Goal: Transaction & Acquisition: Purchase product/service

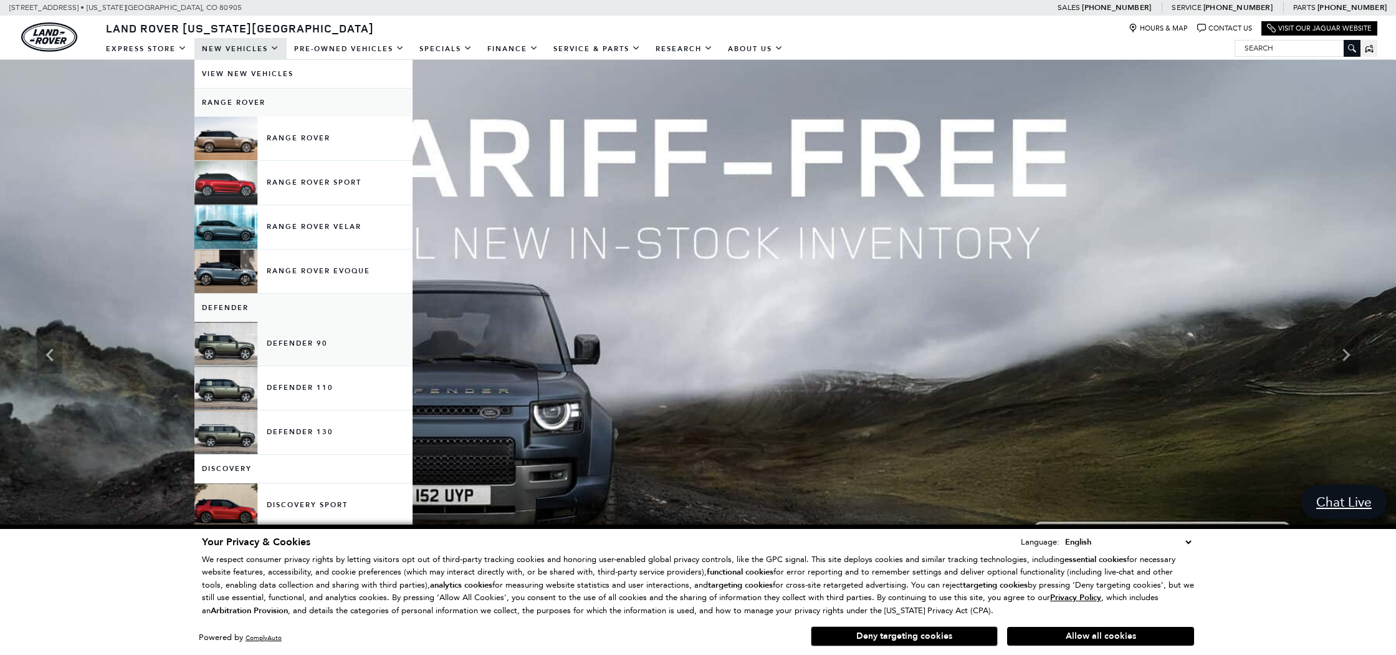
scroll to position [16, 0]
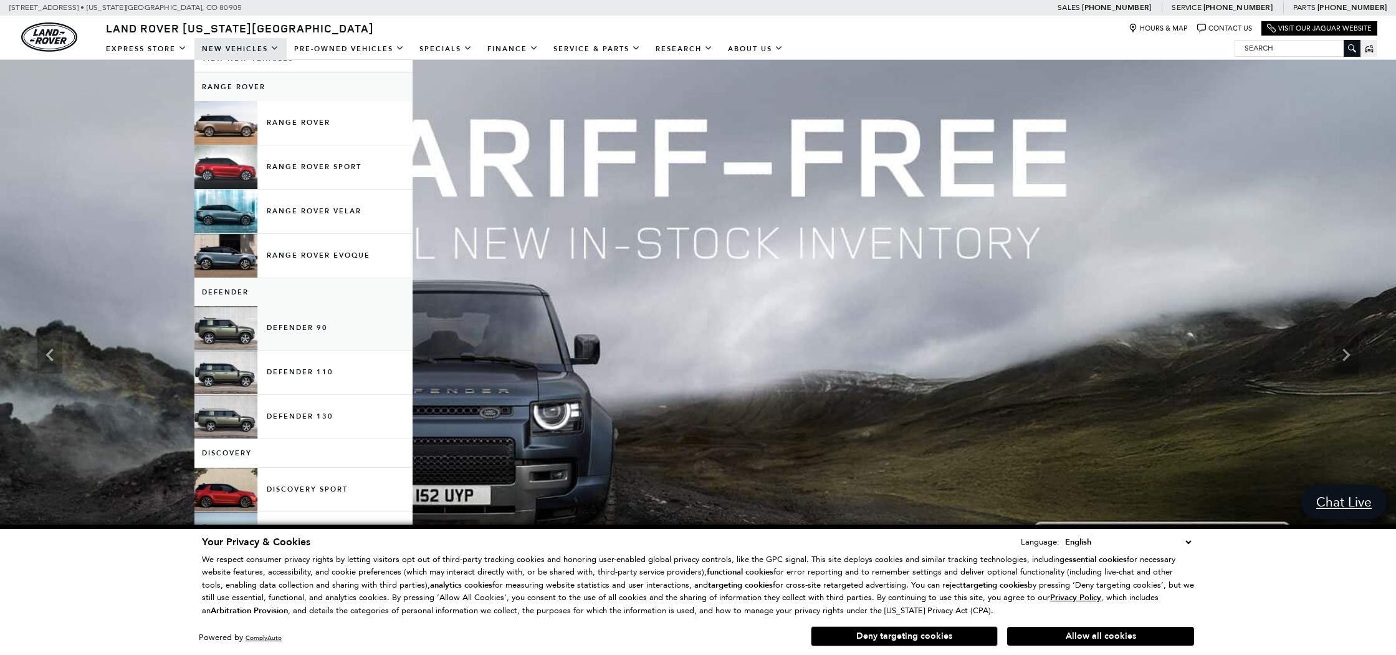
click at [264, 331] on link "Defender 90" at bounding box center [303, 328] width 218 height 44
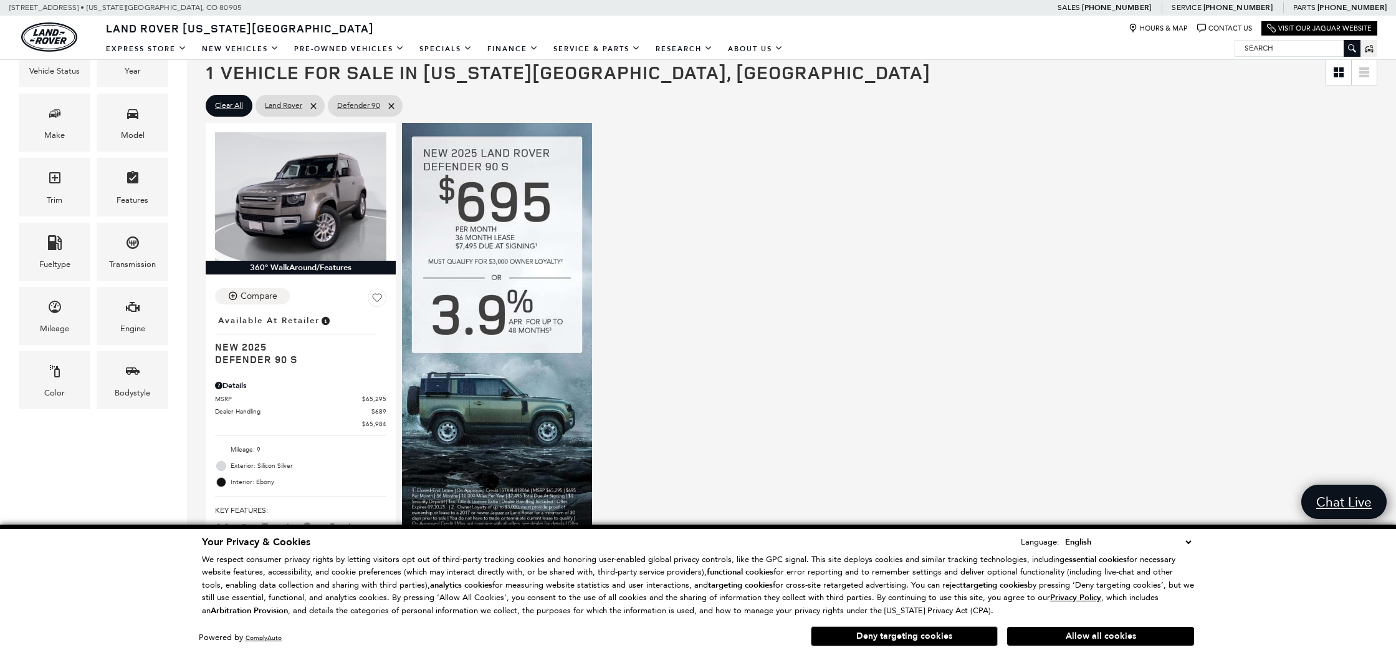
scroll to position [259, 0]
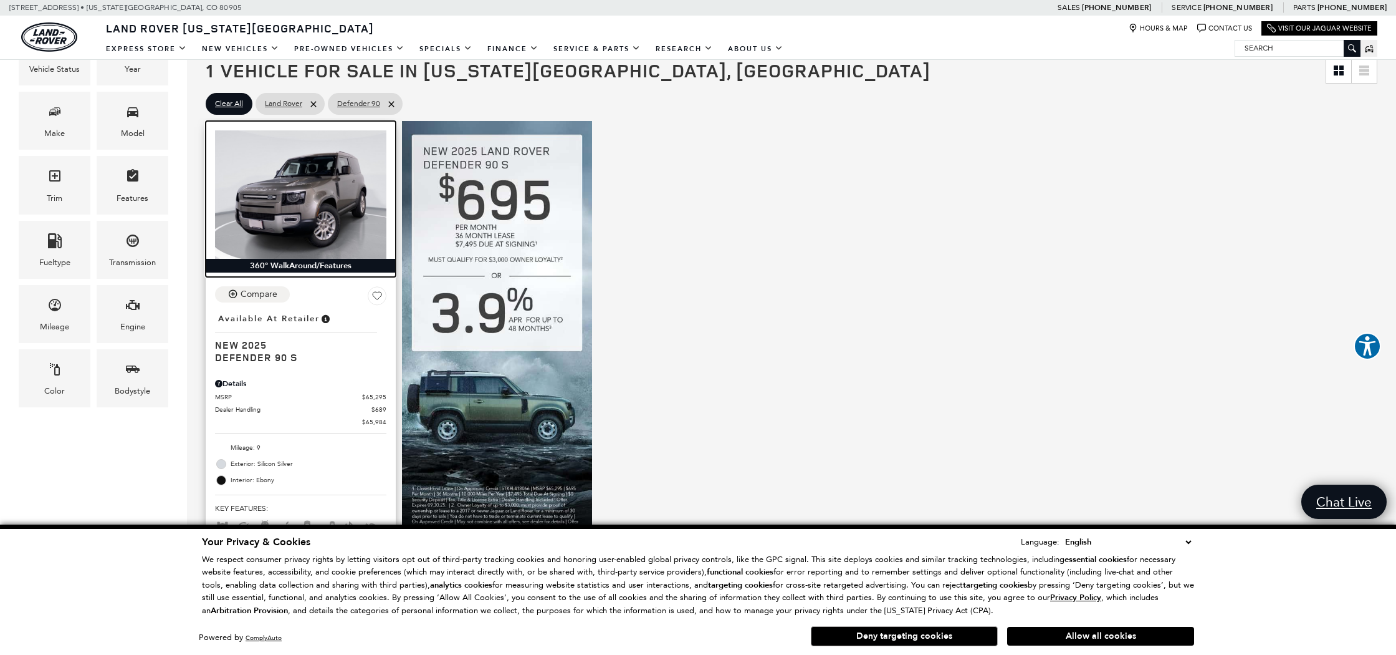
click at [319, 186] on img at bounding box center [300, 194] width 171 height 128
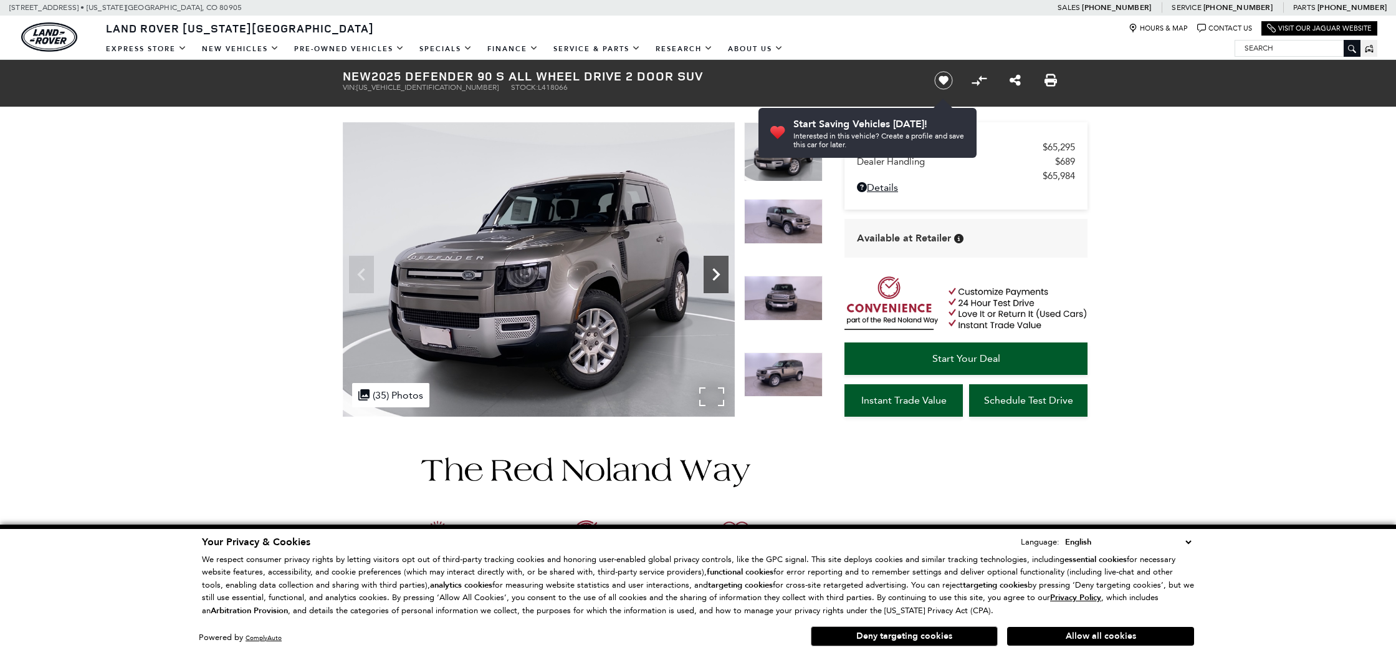
click at [713, 268] on icon "Next" at bounding box center [716, 274] width 25 height 25
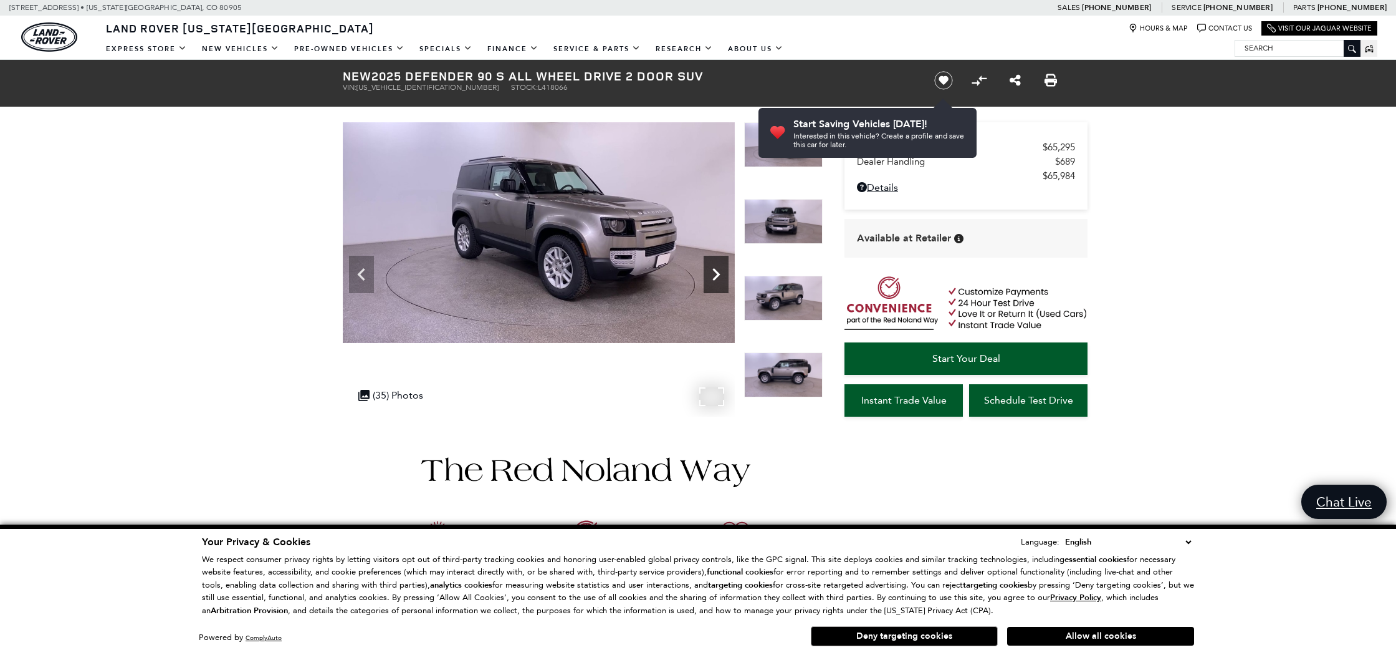
click at [713, 269] on icon "Next" at bounding box center [716, 274] width 7 height 12
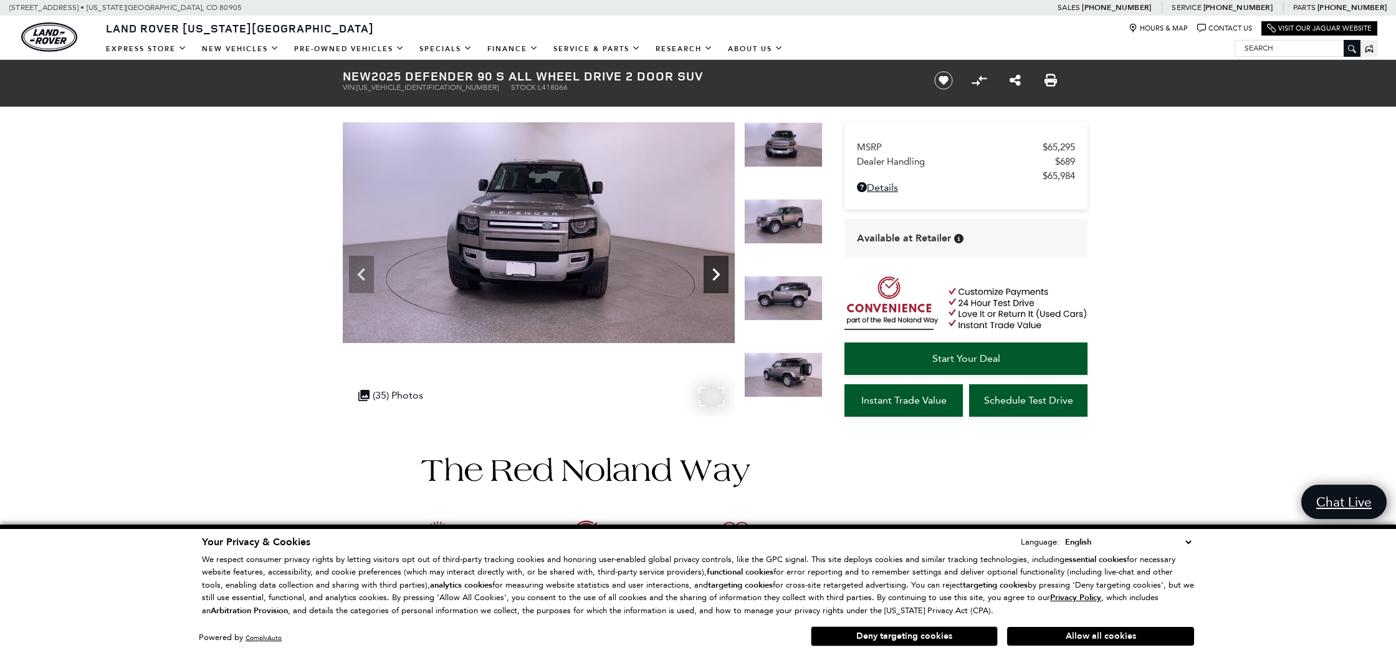
click at [713, 269] on icon "Next" at bounding box center [716, 274] width 7 height 12
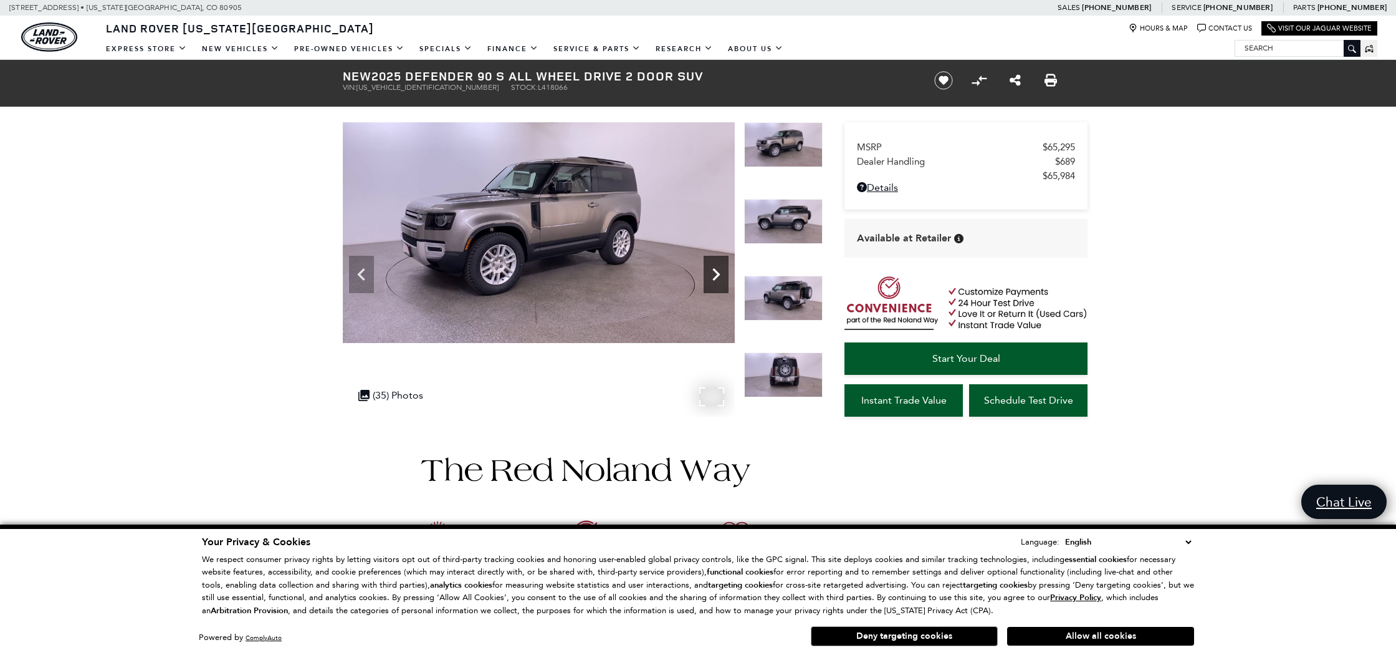
click at [713, 269] on icon "Next" at bounding box center [716, 274] width 7 height 12
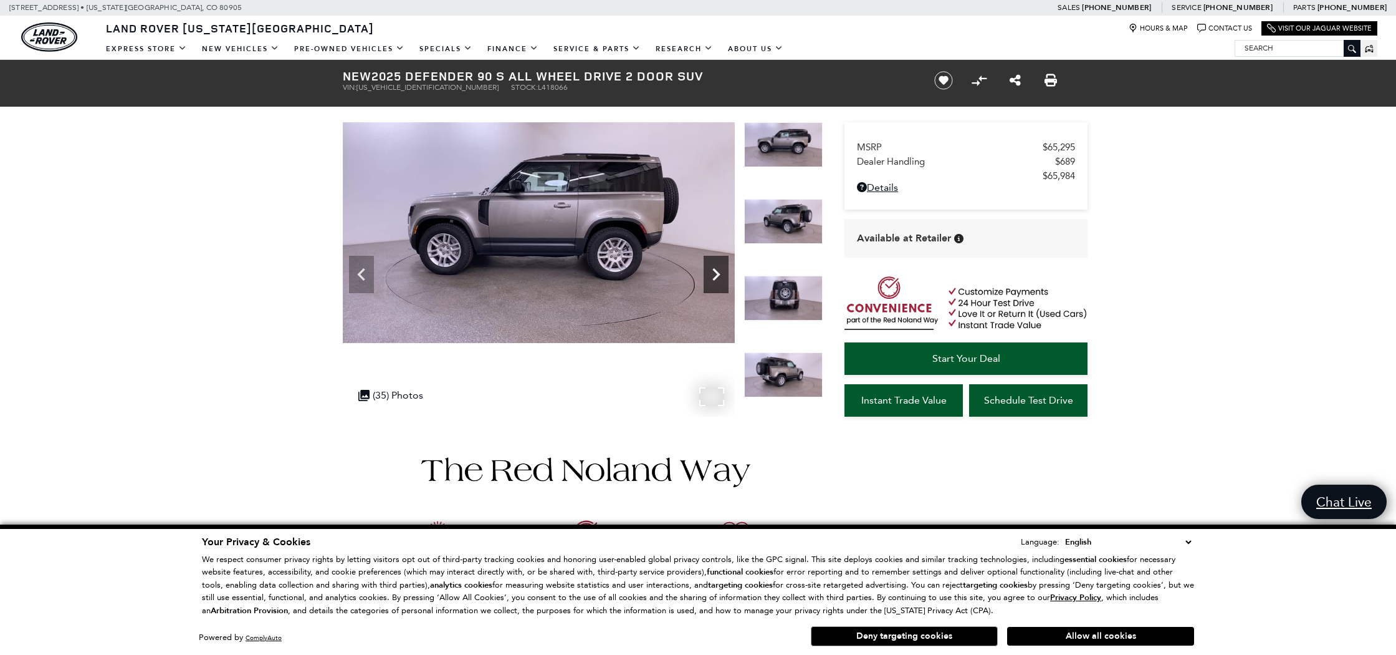
click at [713, 269] on icon "Next" at bounding box center [716, 274] width 7 height 12
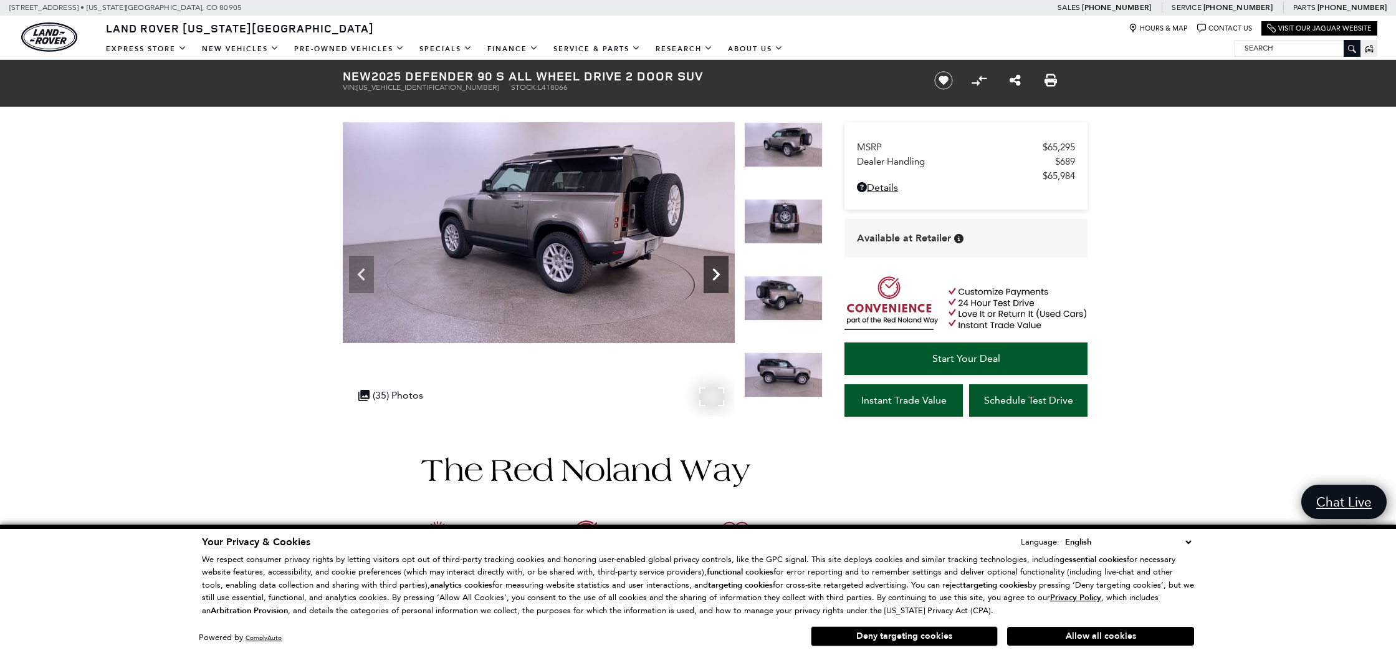
click at [713, 269] on icon "Next" at bounding box center [716, 274] width 7 height 12
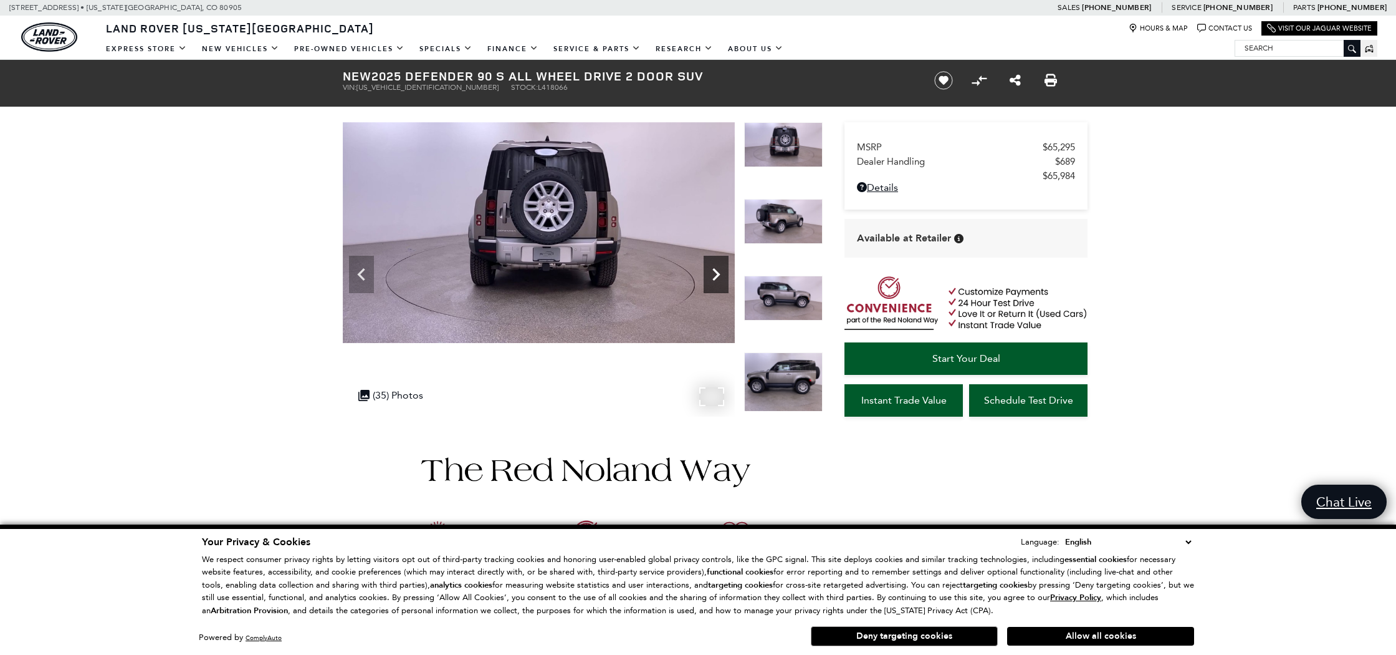
click at [713, 269] on icon "Next" at bounding box center [716, 274] width 7 height 12
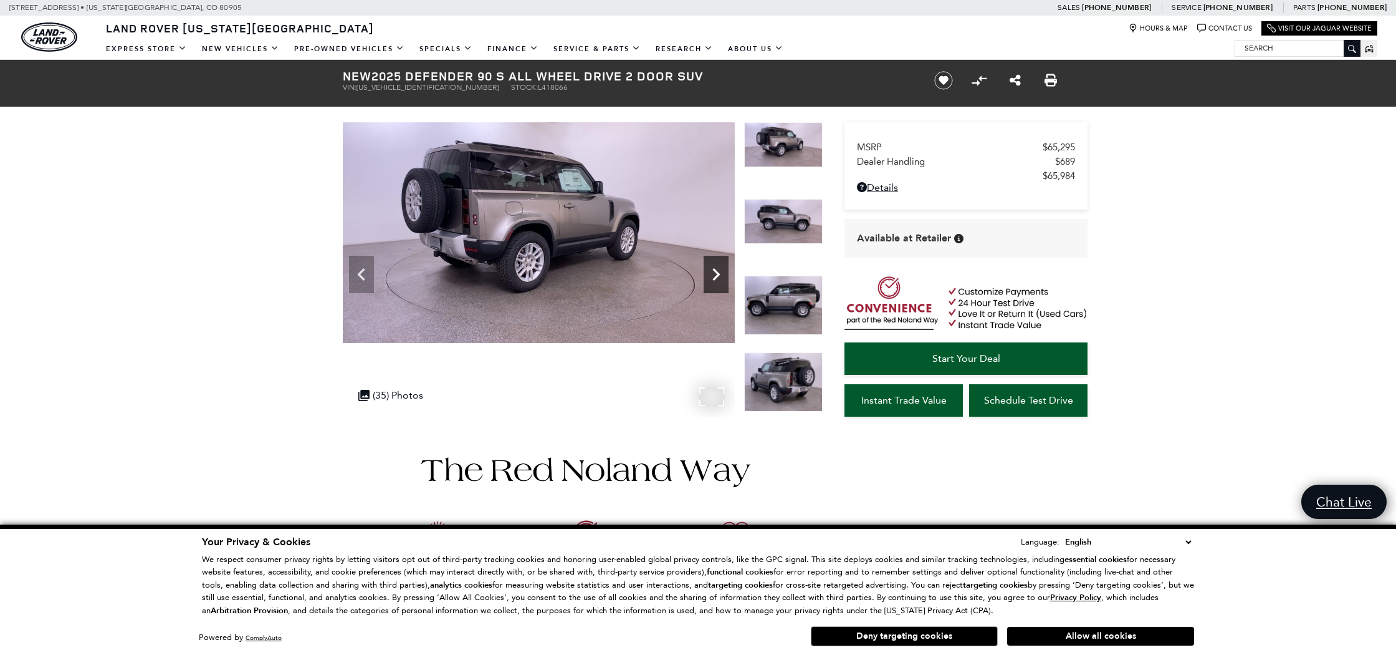
click at [713, 269] on icon "Next" at bounding box center [716, 274] width 7 height 12
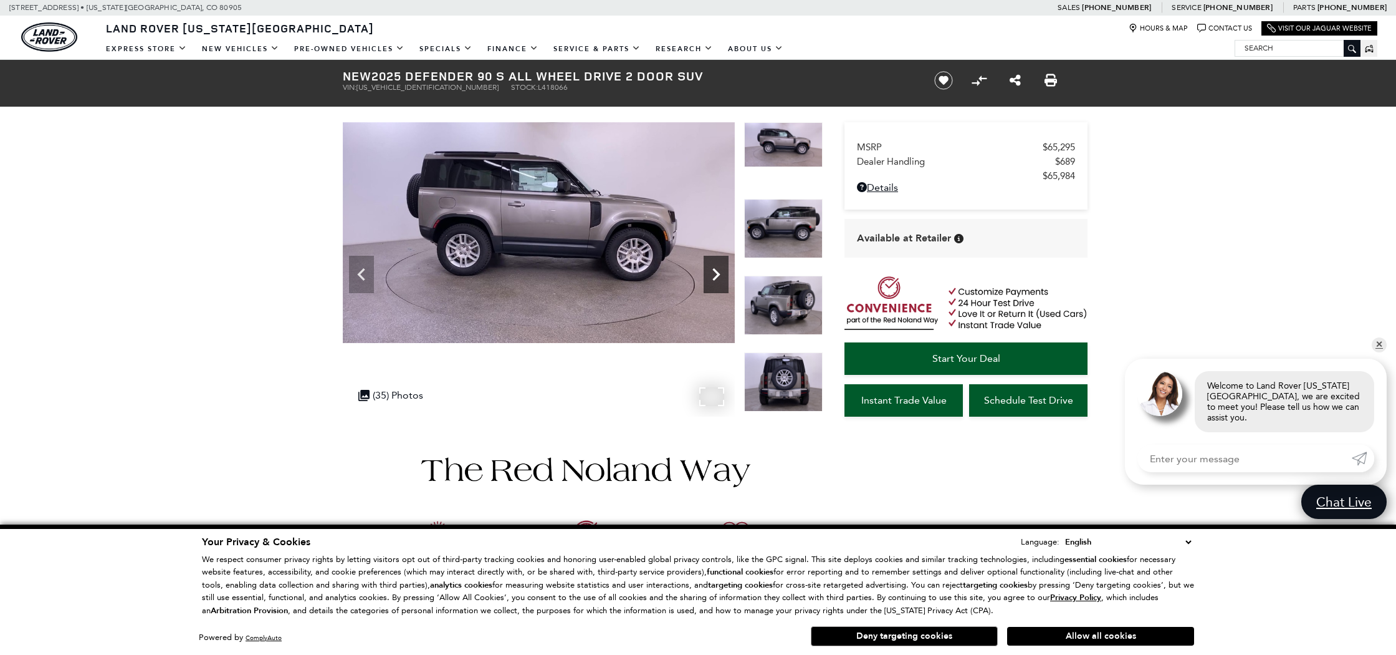
click at [713, 269] on icon "Next" at bounding box center [716, 274] width 7 height 12
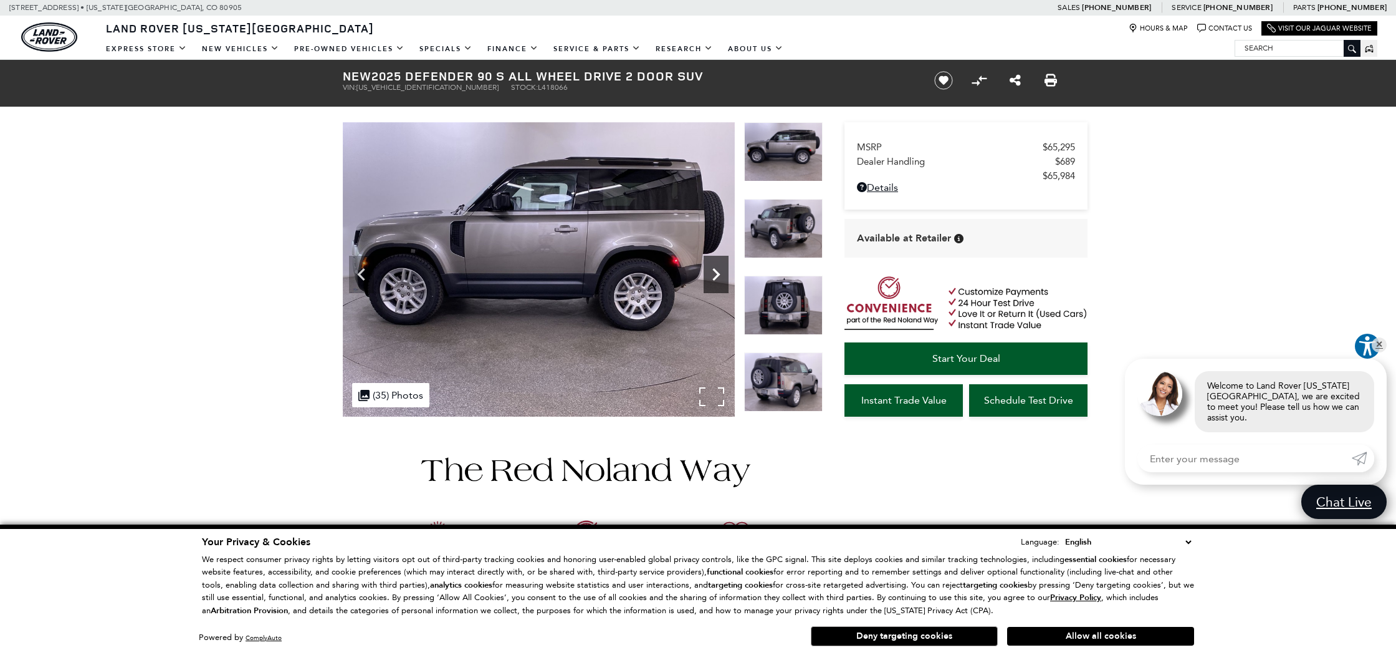
click at [713, 269] on icon "Next" at bounding box center [716, 274] width 7 height 12
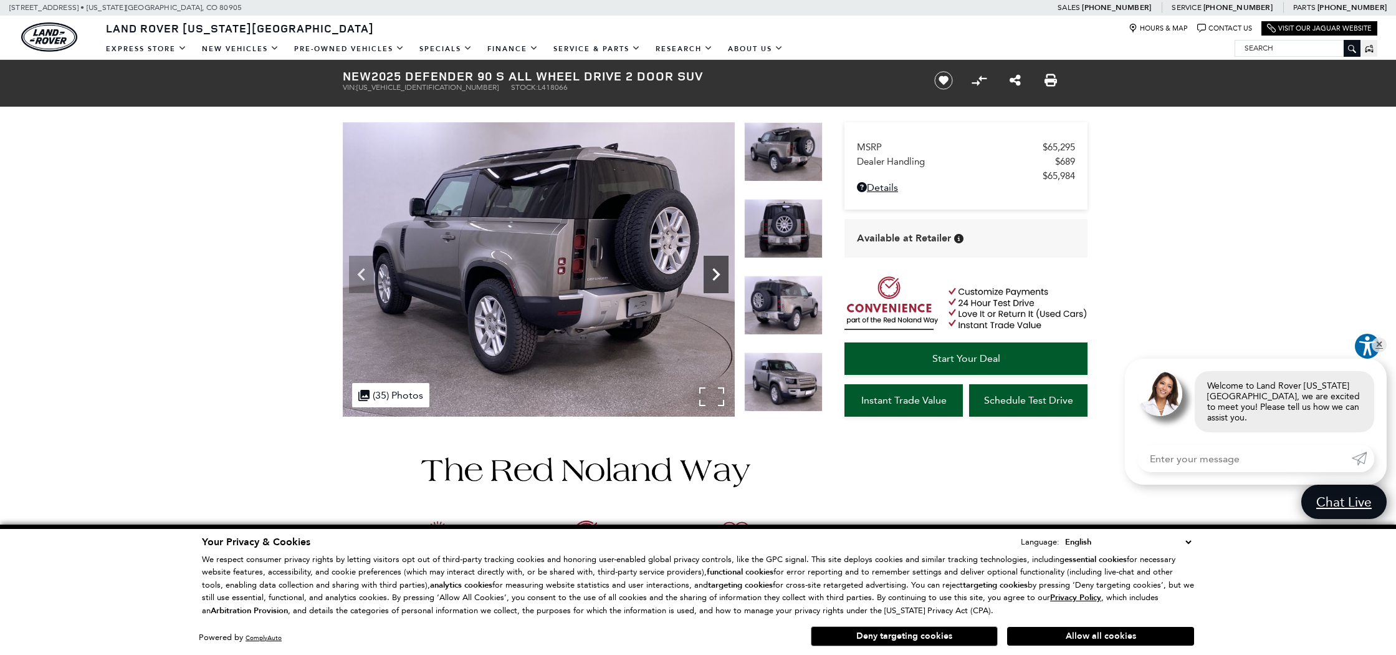
click at [713, 269] on icon "Next" at bounding box center [716, 274] width 7 height 12
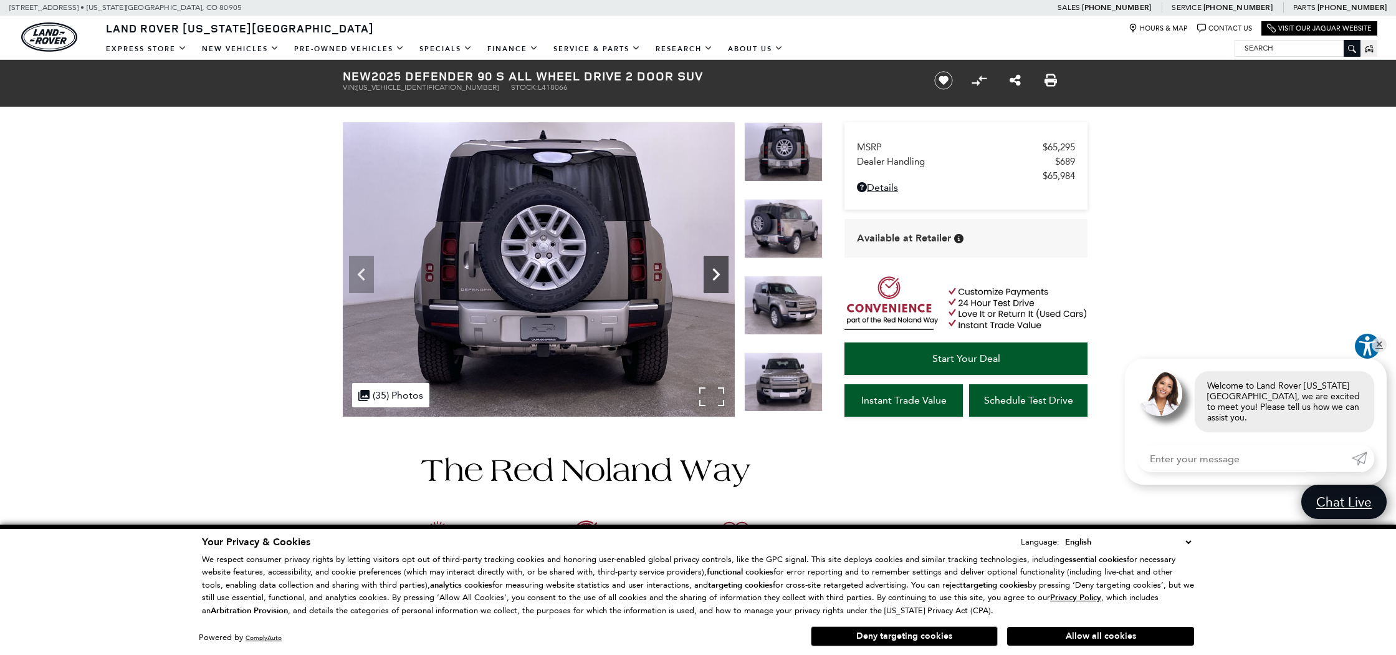
click at [713, 269] on icon "Next" at bounding box center [716, 274] width 7 height 12
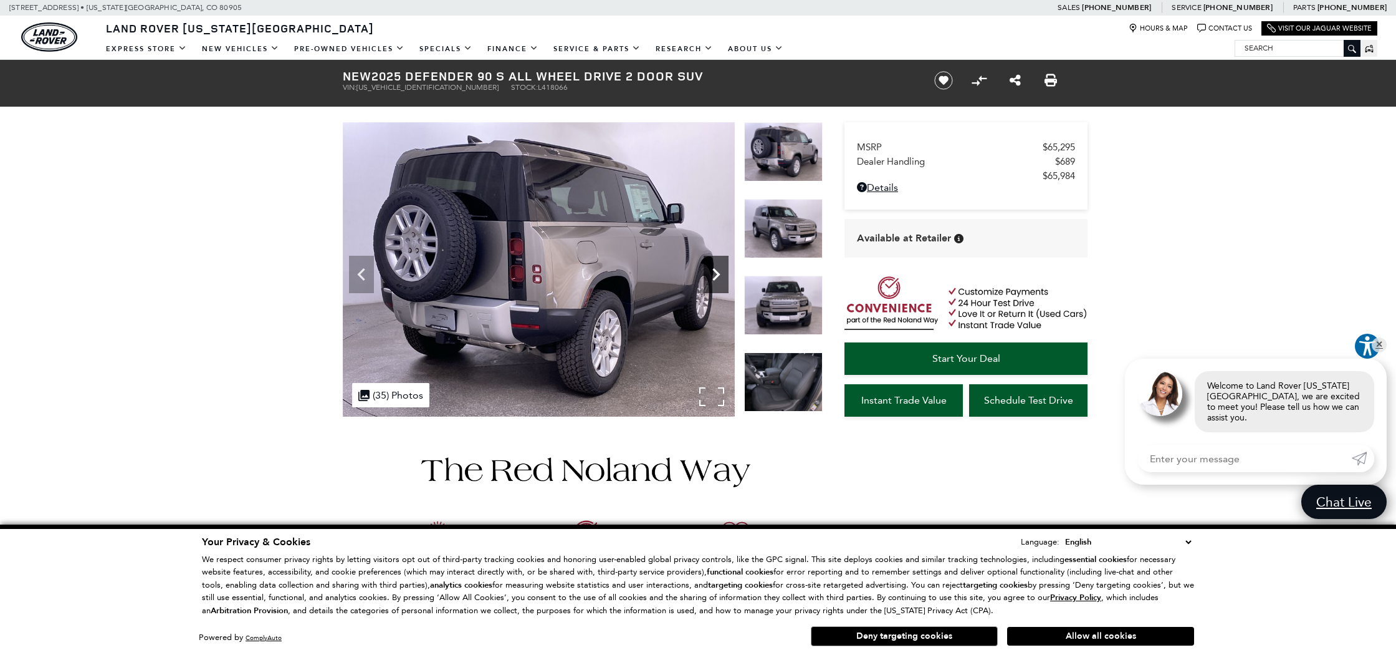
click at [713, 269] on icon "Next" at bounding box center [716, 274] width 7 height 12
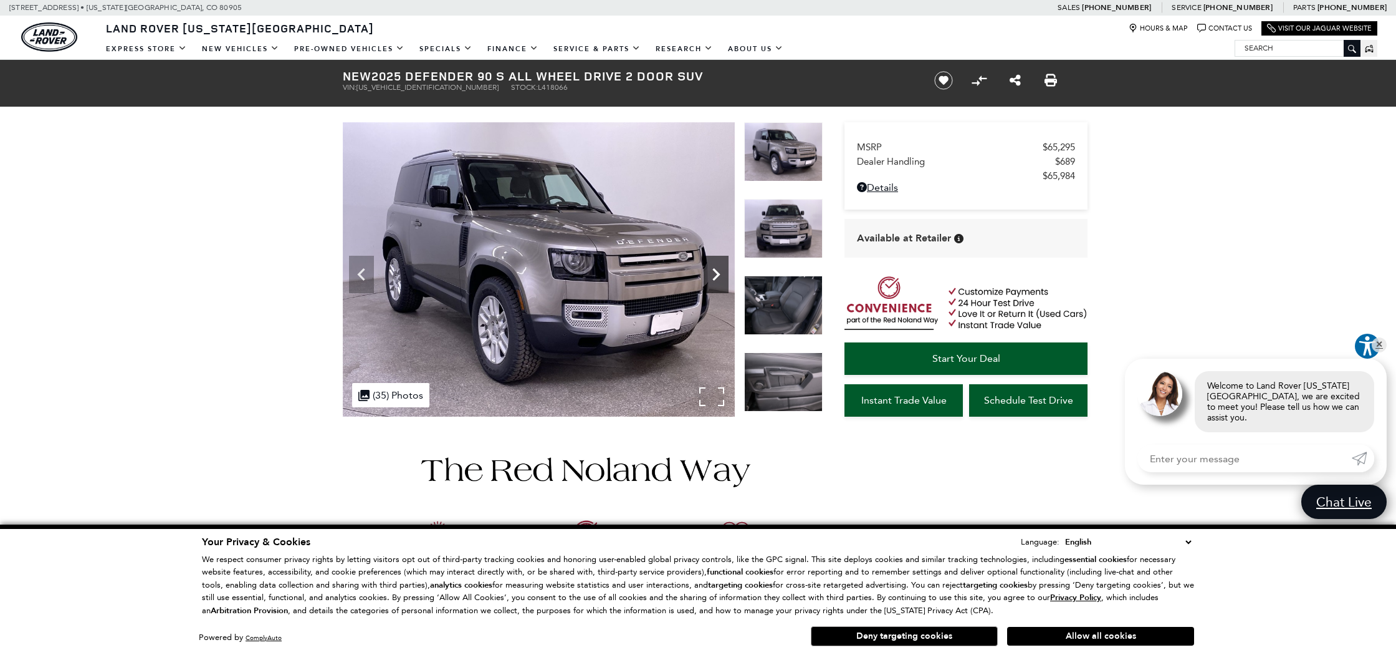
click at [713, 269] on icon "Next" at bounding box center [716, 274] width 7 height 12
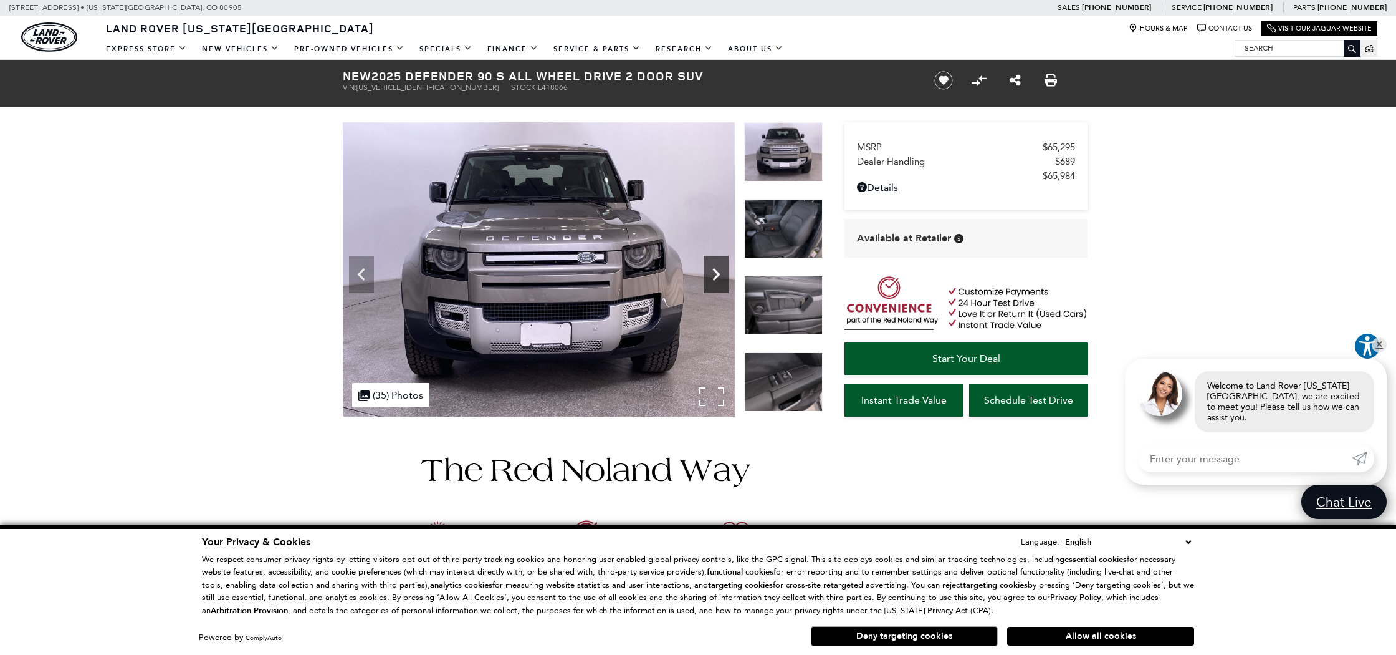
click at [713, 269] on icon "Next" at bounding box center [716, 274] width 7 height 12
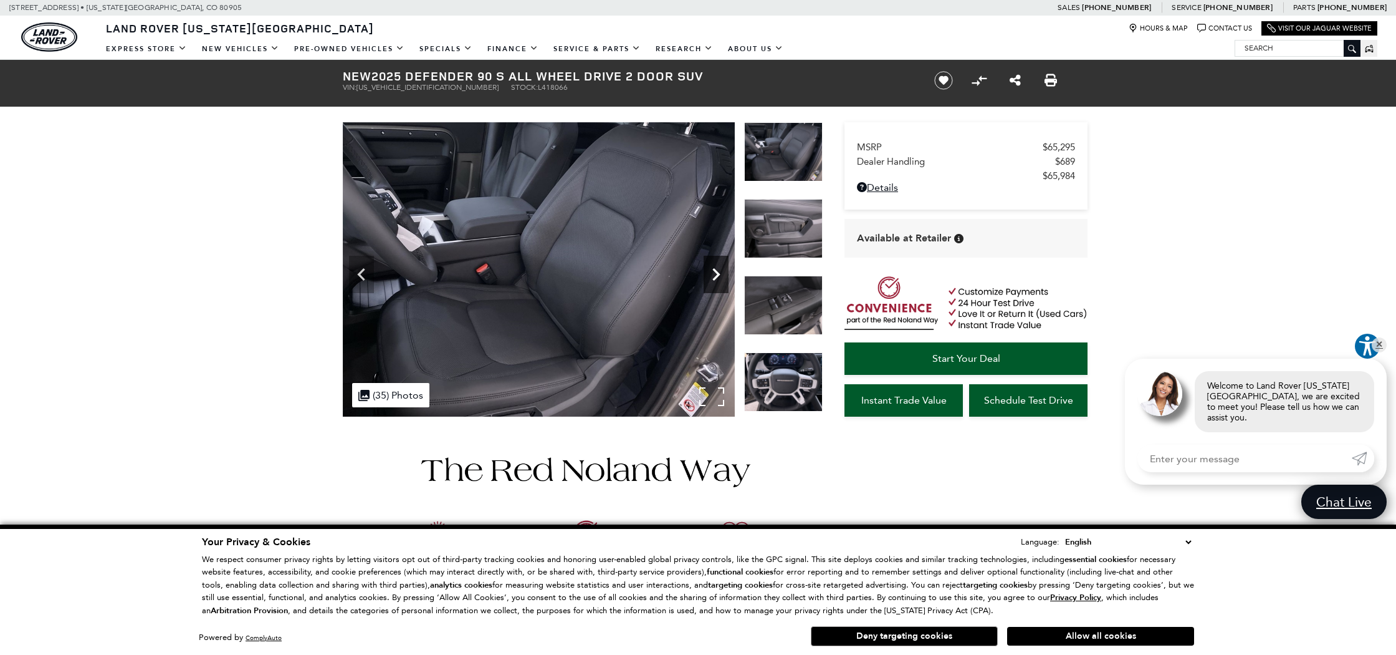
click at [713, 269] on icon "Next" at bounding box center [716, 274] width 7 height 12
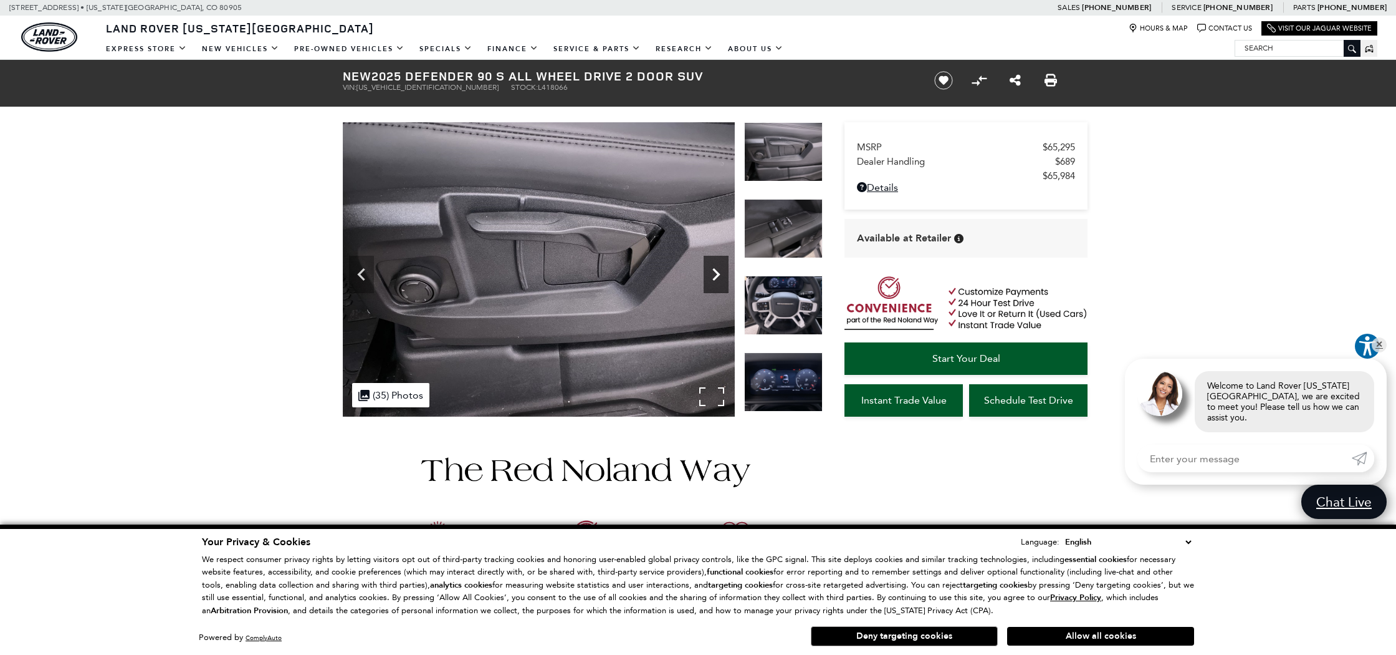
click at [713, 269] on icon "Next" at bounding box center [716, 274] width 7 height 12
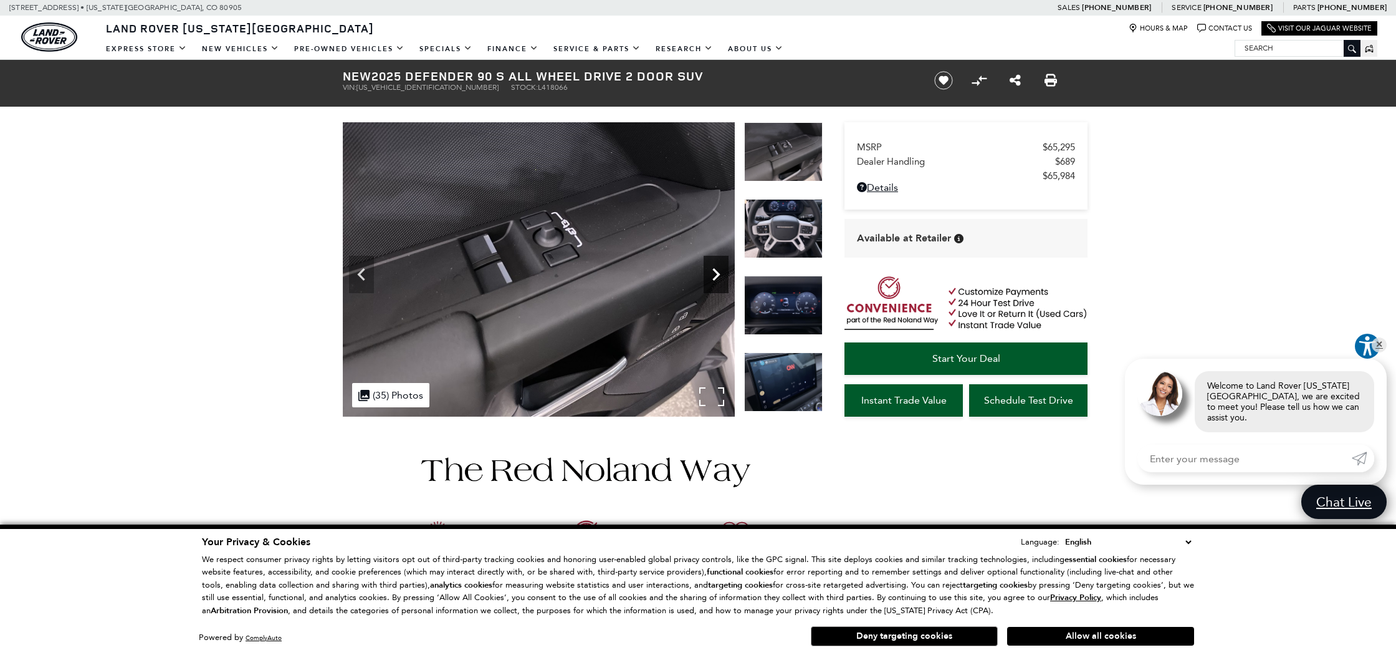
click at [713, 269] on icon "Next" at bounding box center [716, 274] width 7 height 12
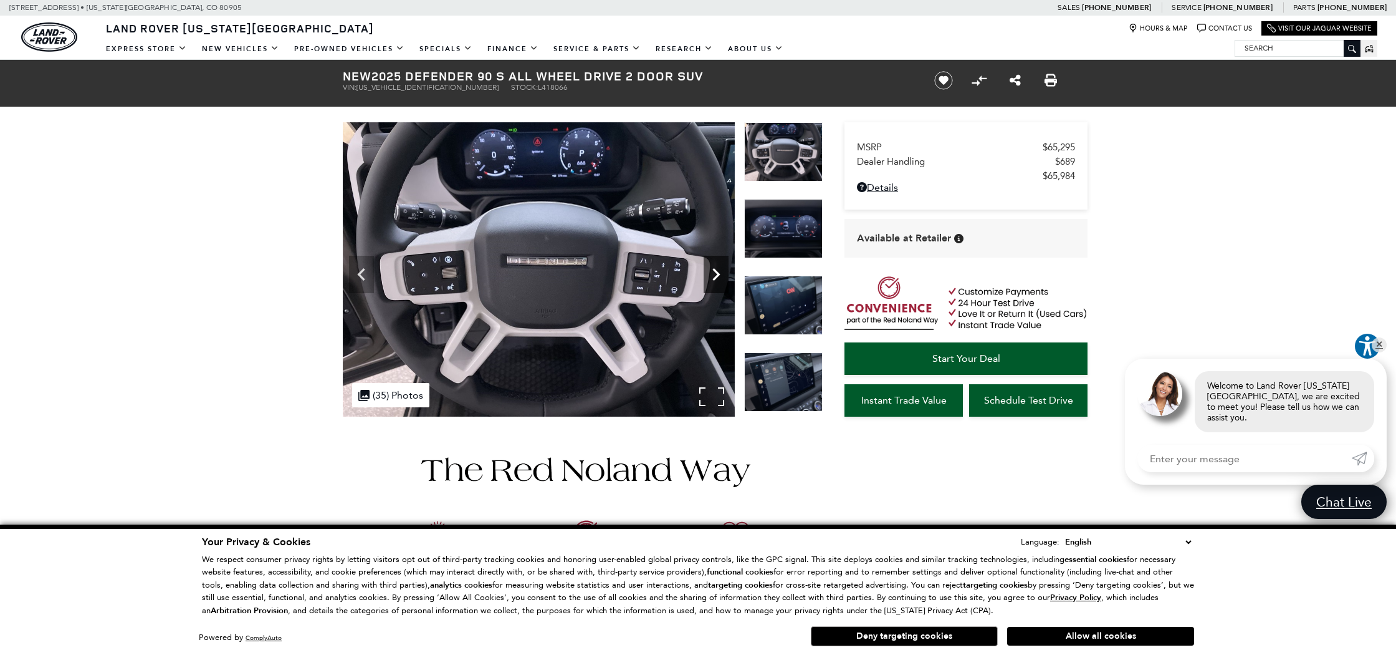
click at [713, 269] on icon "Next" at bounding box center [716, 274] width 7 height 12
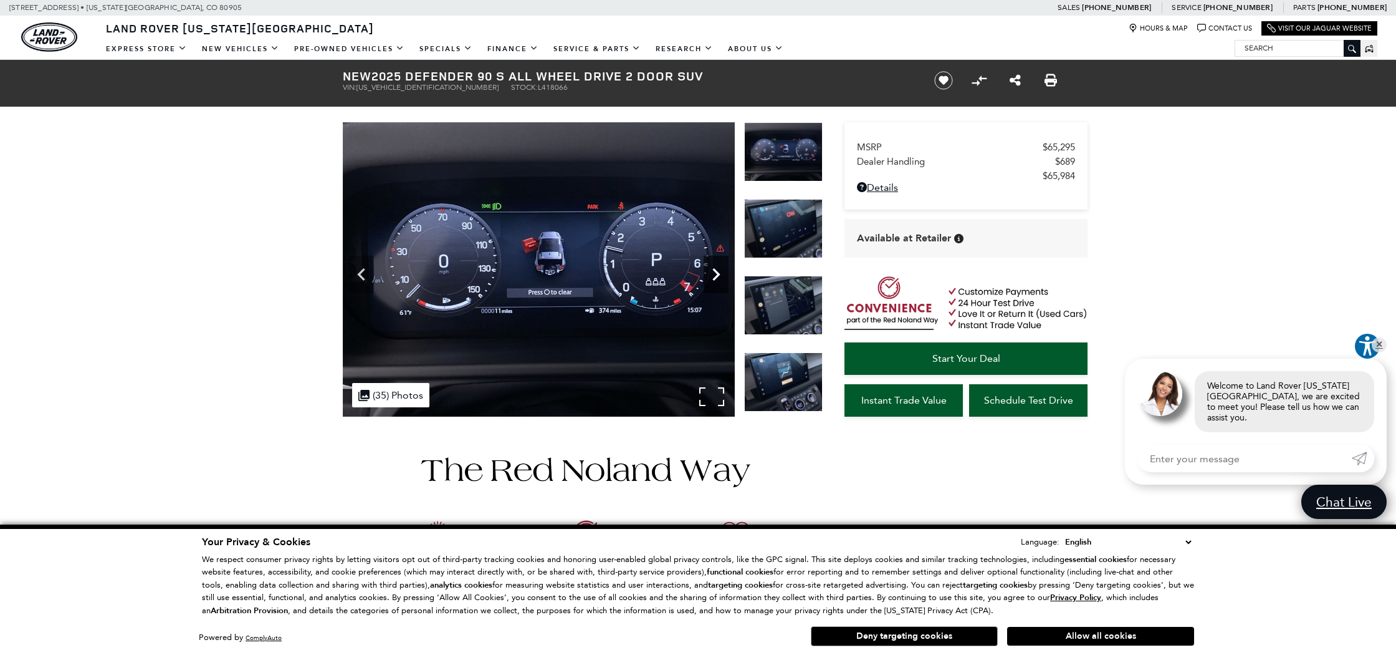
click at [713, 269] on icon "Next" at bounding box center [716, 274] width 7 height 12
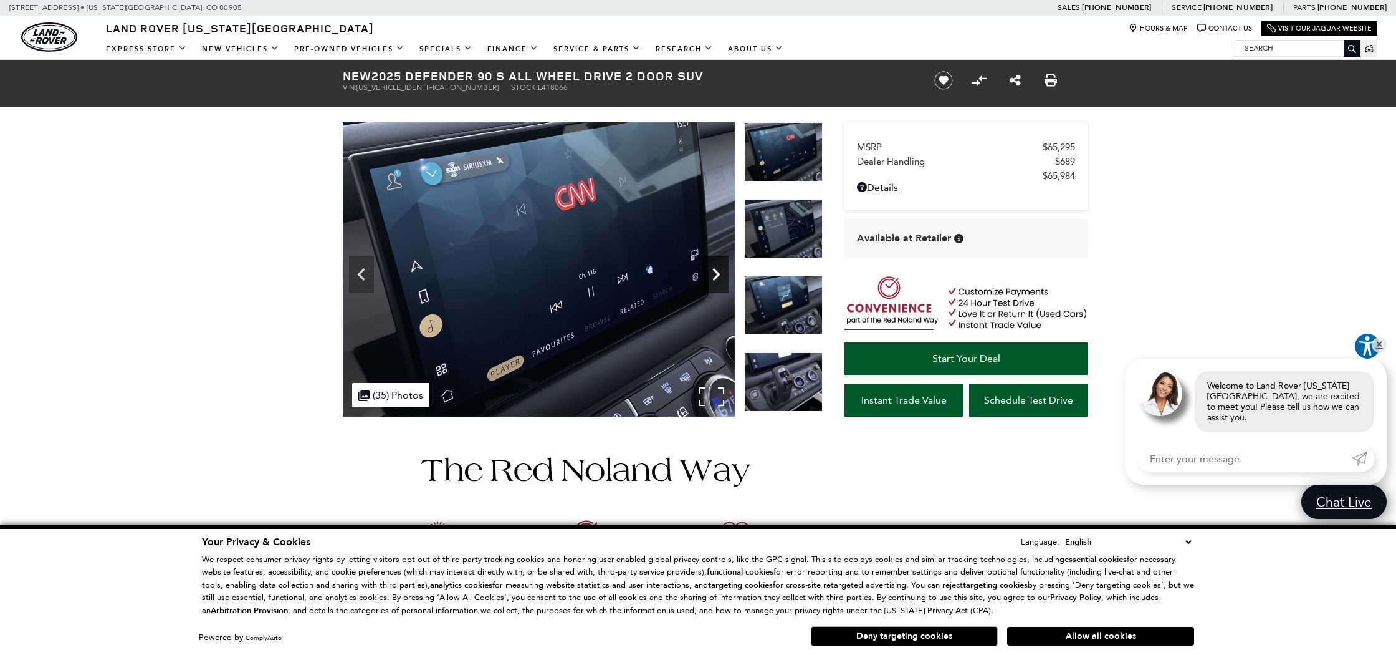
click at [713, 269] on icon "Next" at bounding box center [716, 274] width 7 height 12
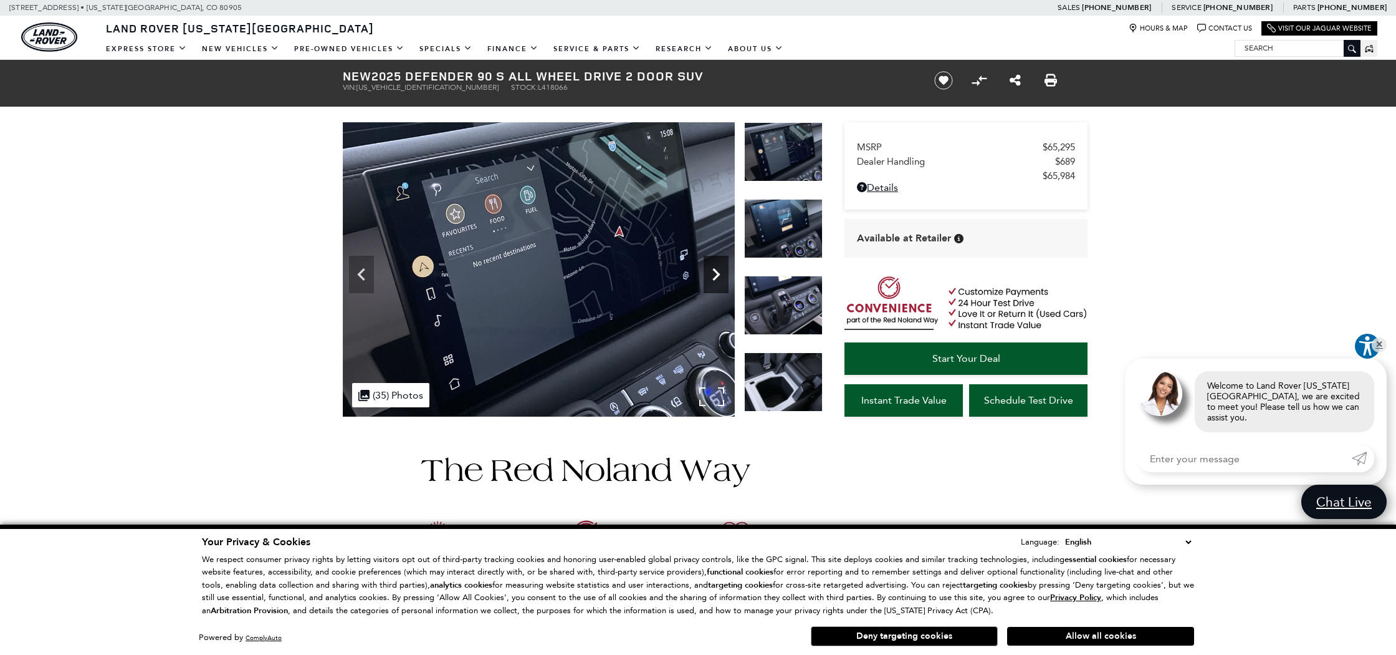
click at [713, 269] on icon "Next" at bounding box center [716, 274] width 7 height 12
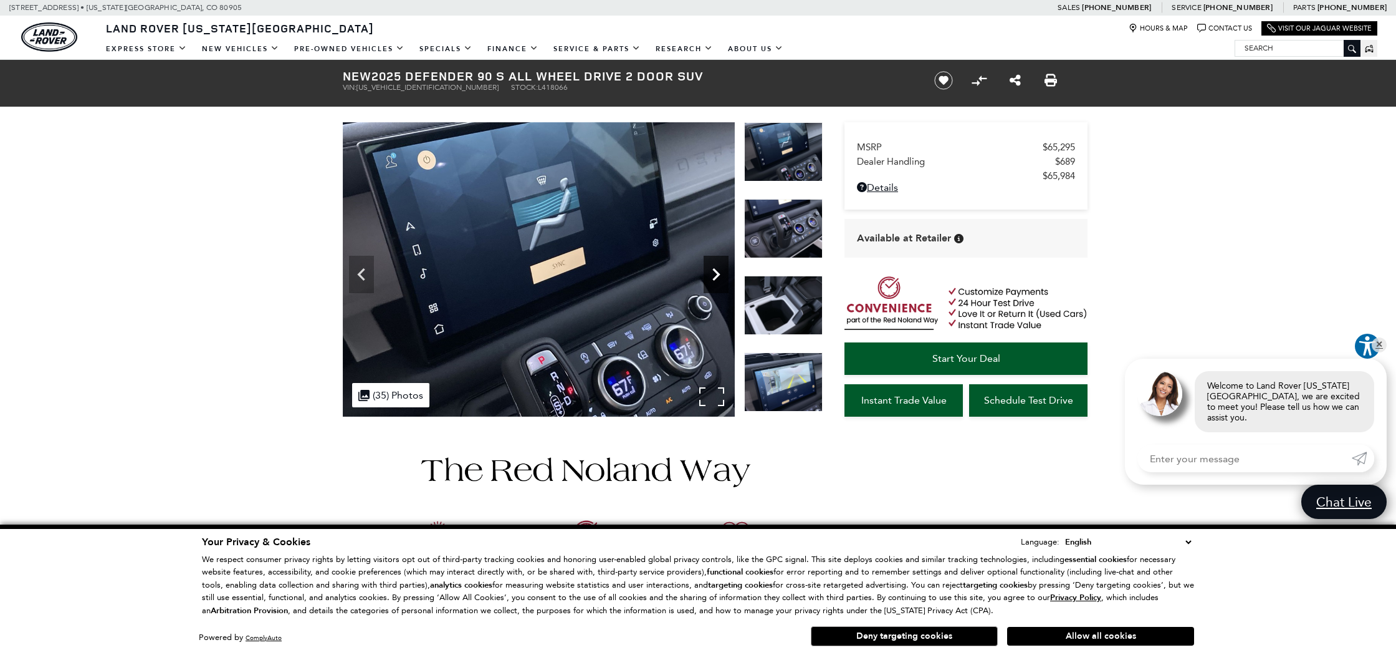
click at [713, 269] on icon "Next" at bounding box center [716, 274] width 7 height 12
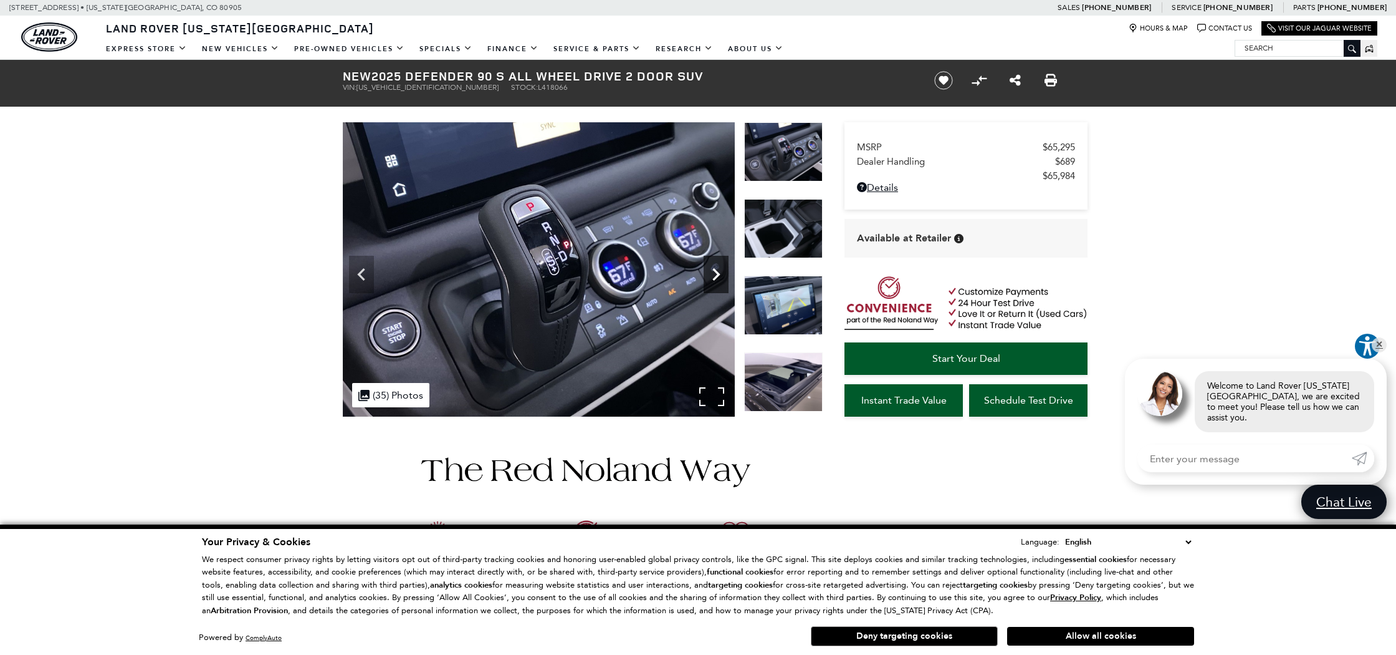
click at [713, 269] on icon "Next" at bounding box center [716, 274] width 7 height 12
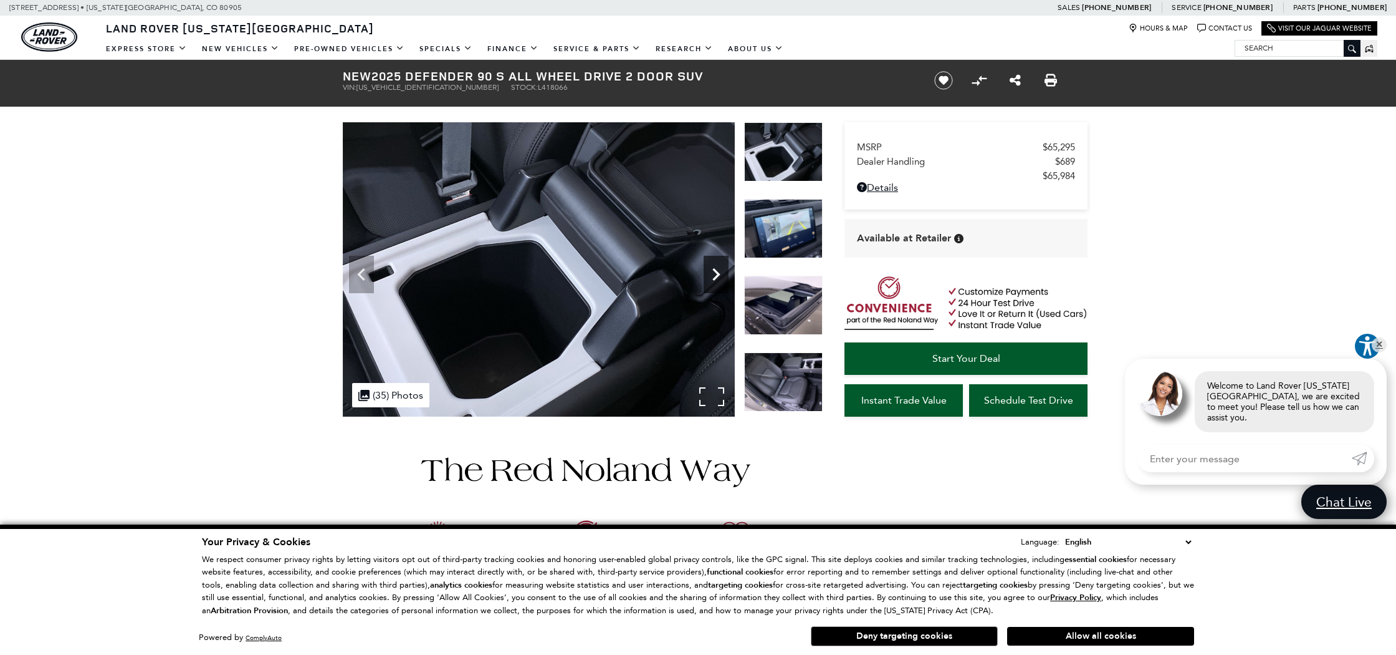
click at [713, 269] on icon "Next" at bounding box center [716, 274] width 7 height 12
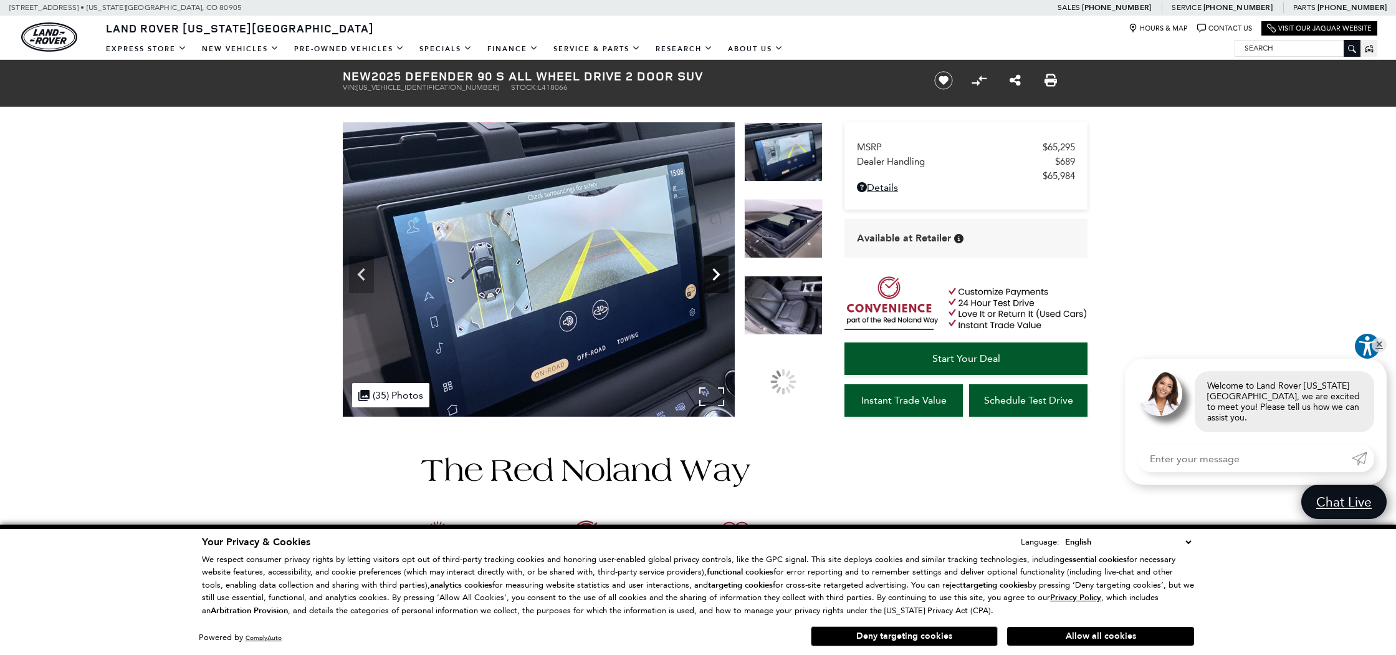
click at [713, 269] on icon "Next" at bounding box center [716, 274] width 7 height 12
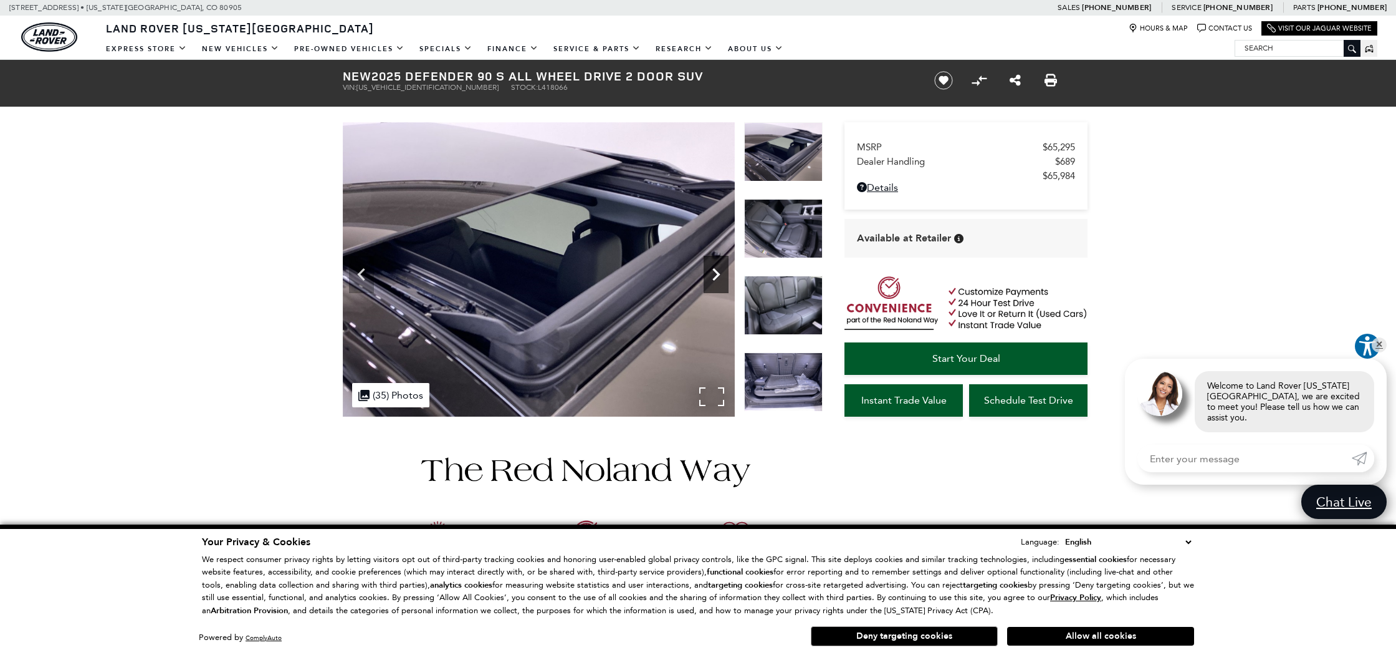
click at [713, 269] on icon "Next" at bounding box center [716, 274] width 7 height 12
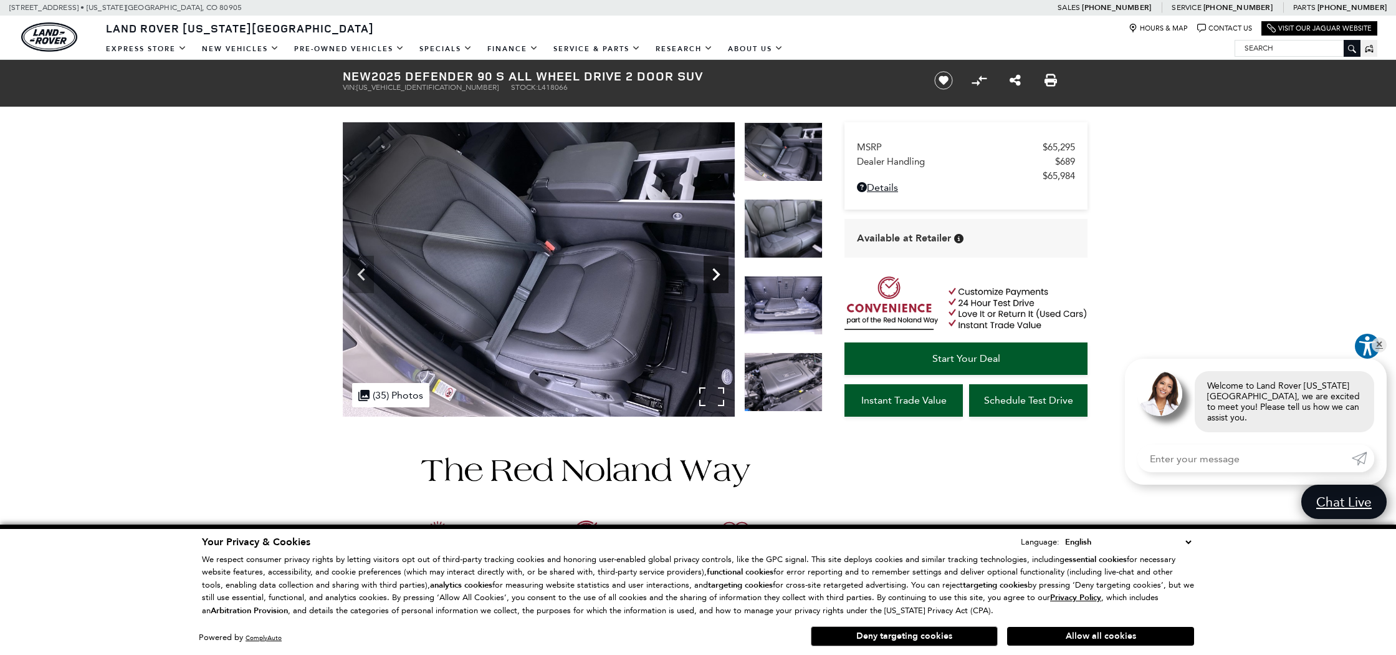
click at [713, 269] on icon "Next" at bounding box center [716, 274] width 7 height 12
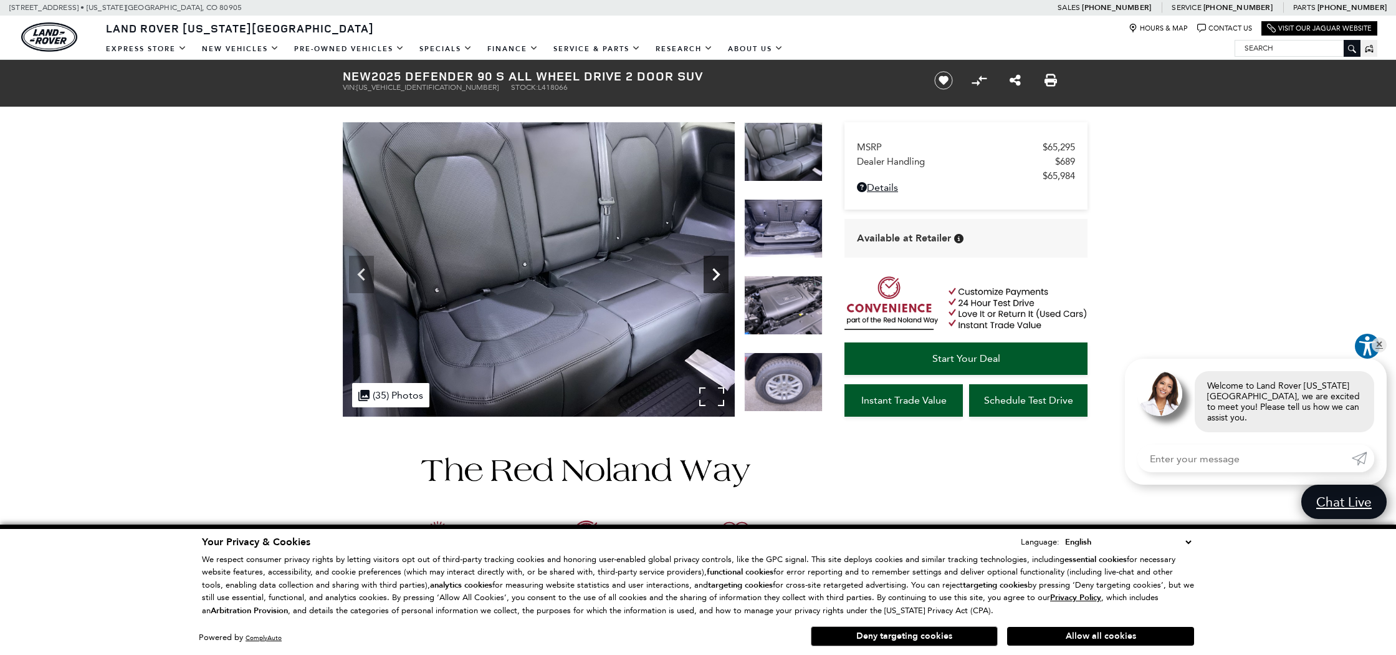
click at [713, 269] on icon "Next" at bounding box center [716, 274] width 7 height 12
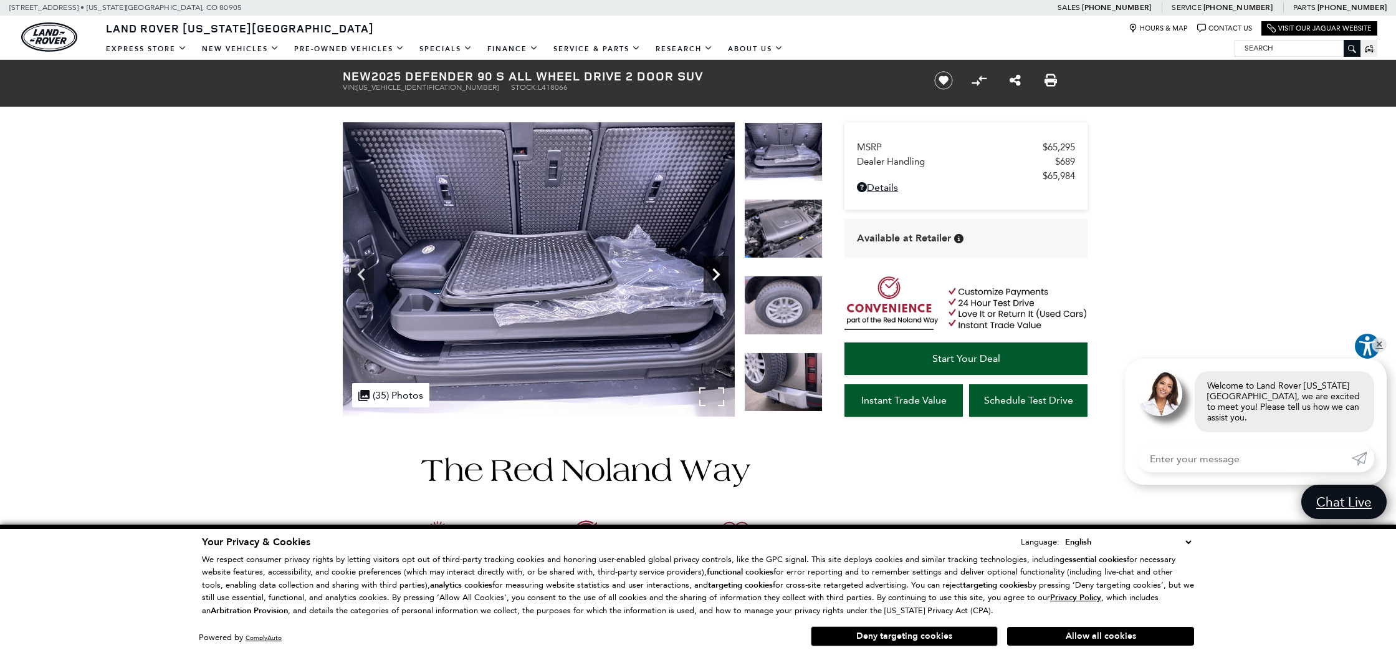
click at [713, 269] on icon "Next" at bounding box center [716, 274] width 7 height 12
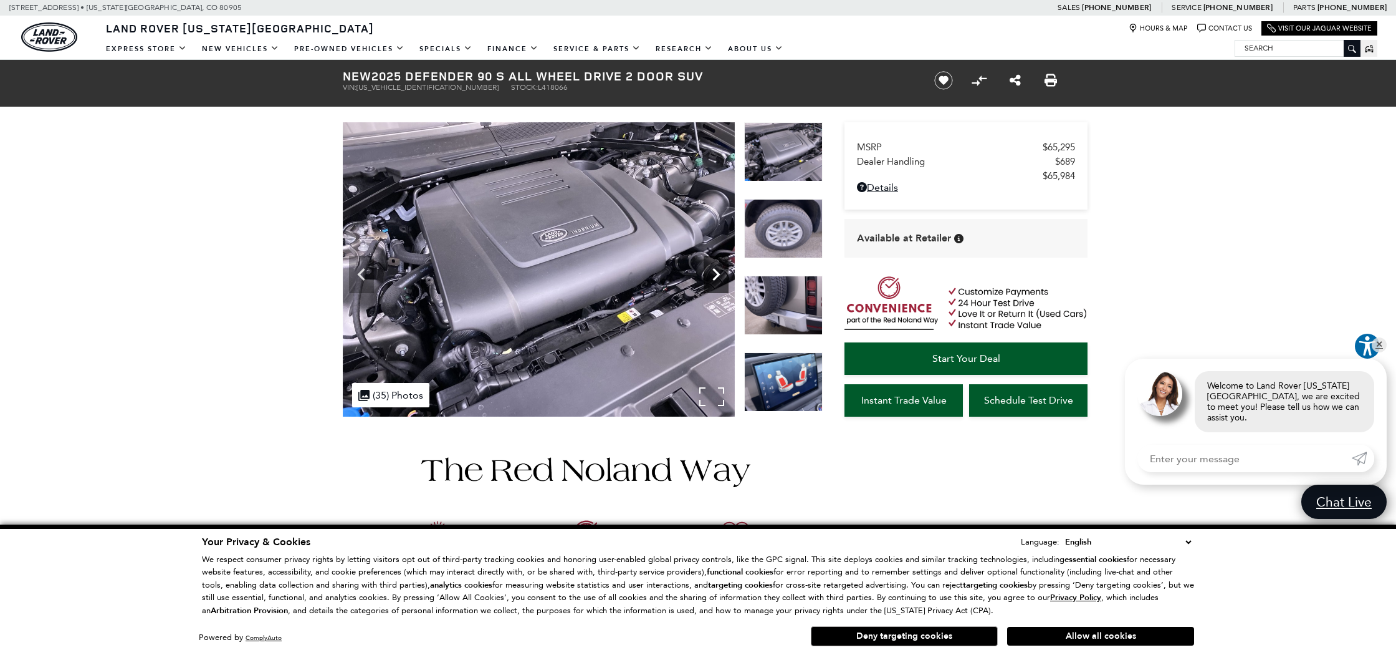
click at [713, 269] on icon "Next" at bounding box center [716, 274] width 7 height 12
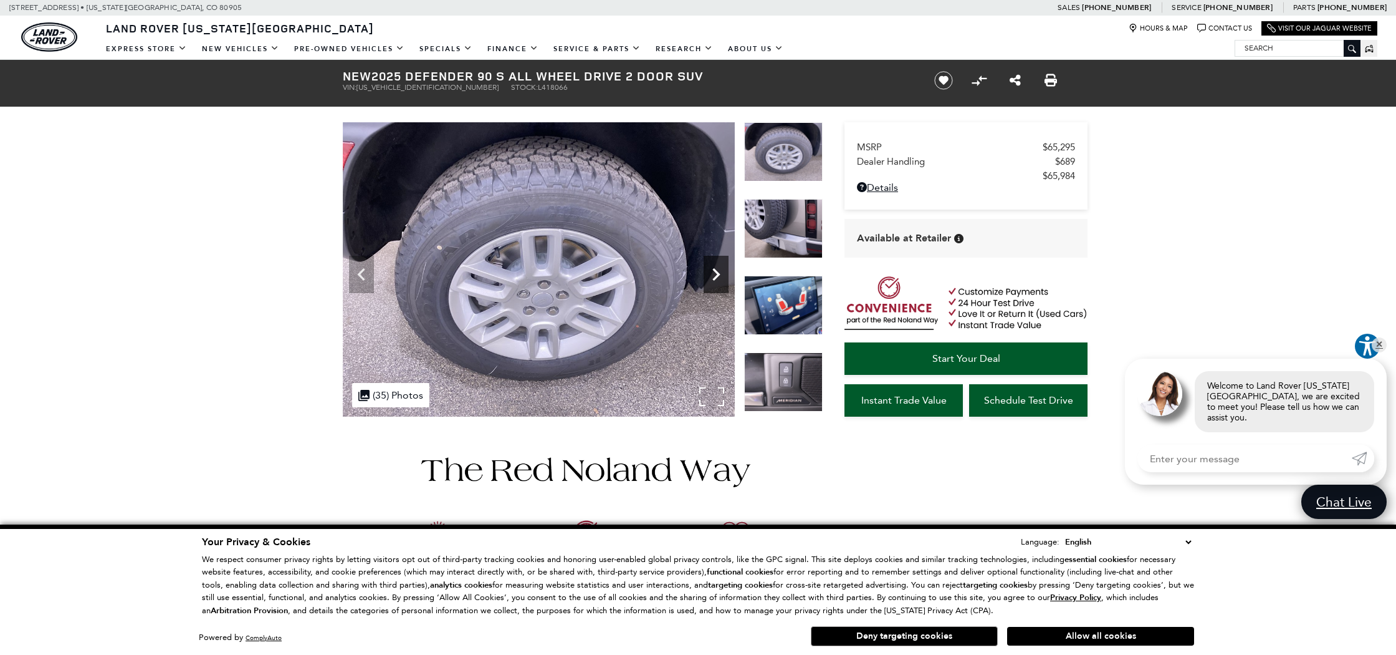
click at [713, 269] on icon "Next" at bounding box center [716, 274] width 7 height 12
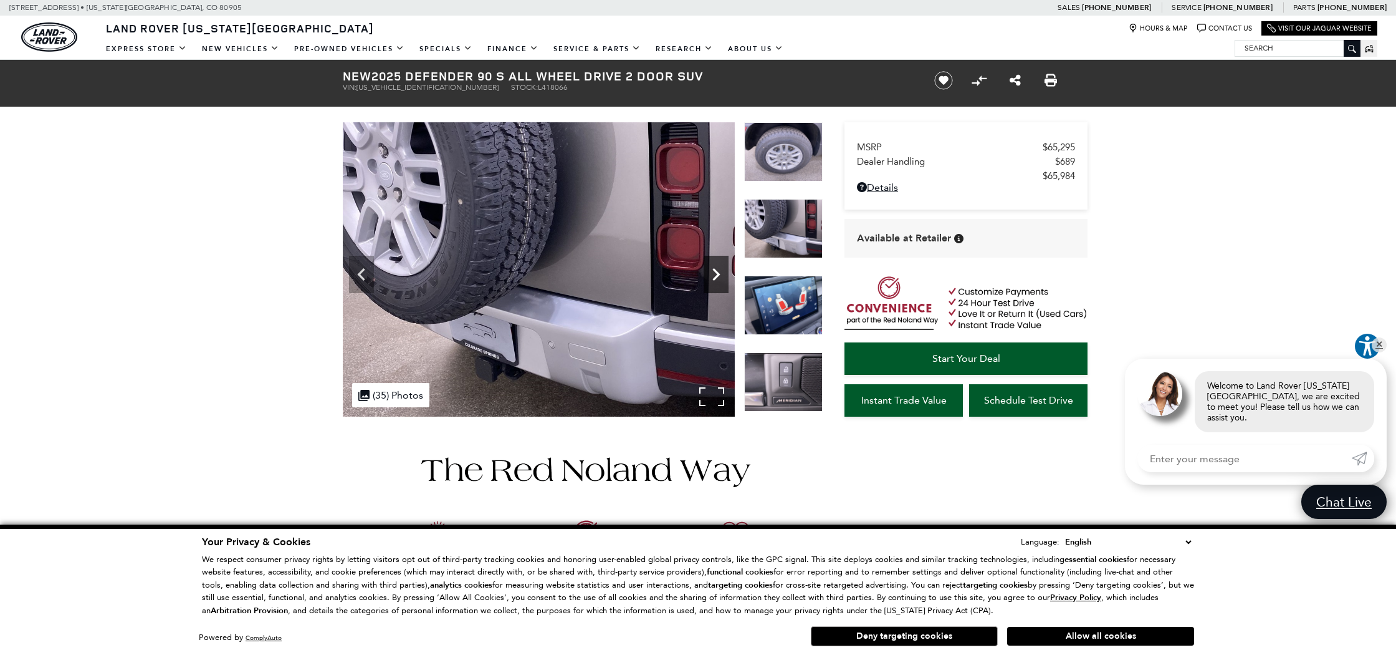
click at [713, 269] on icon "Next" at bounding box center [716, 274] width 7 height 12
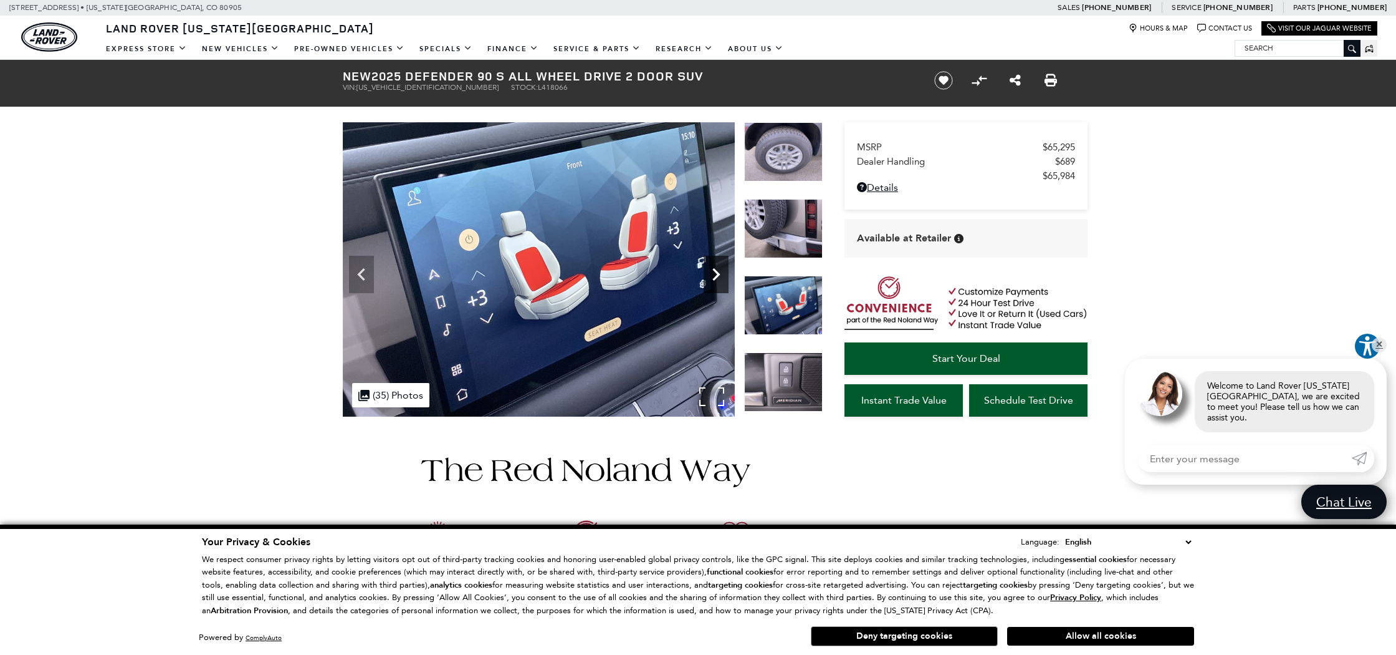
click at [713, 269] on icon "Next" at bounding box center [716, 274] width 7 height 12
